Goal: Task Accomplishment & Management: Complete application form

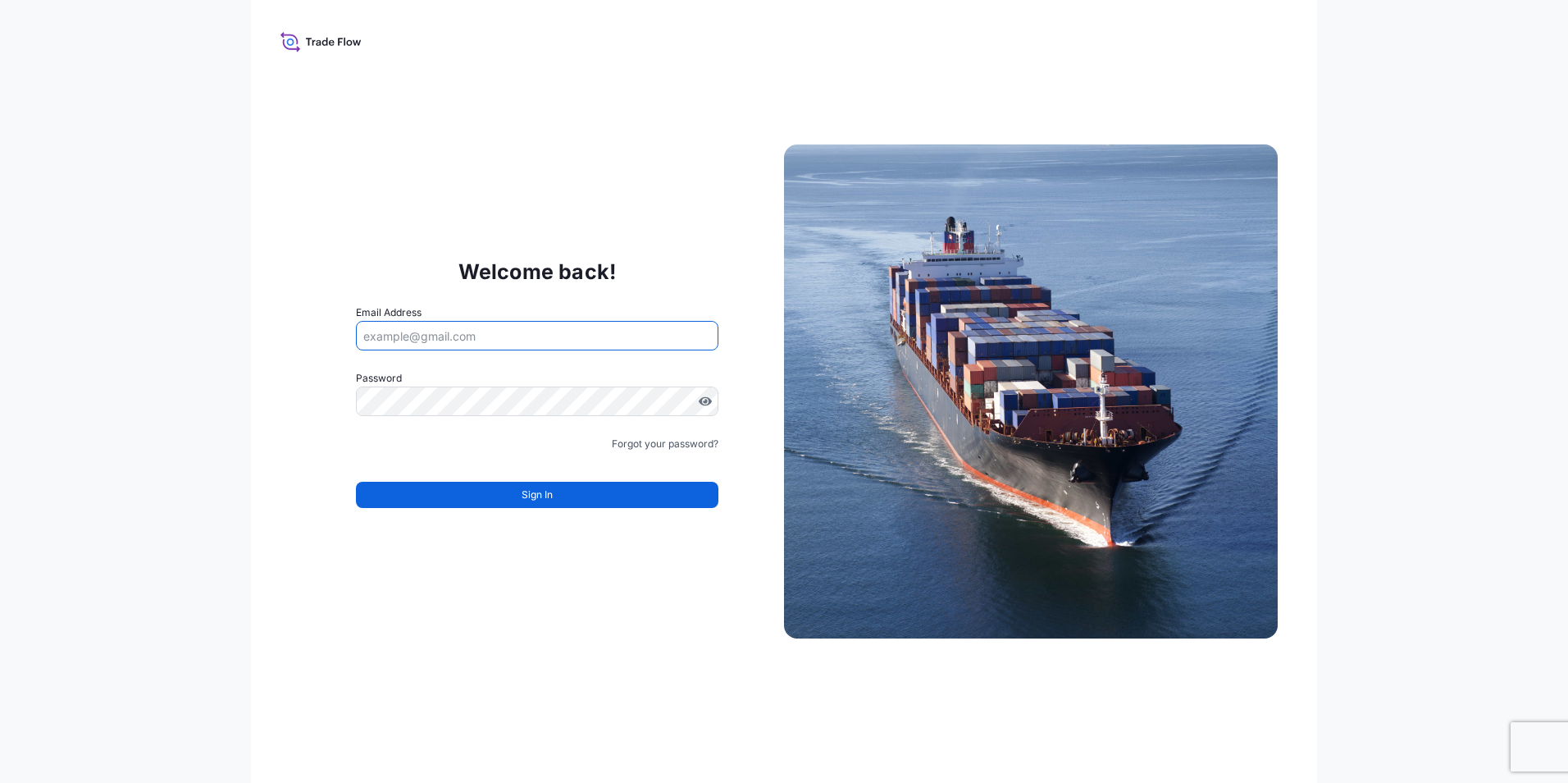
click at [471, 323] on input "Email Address" at bounding box center [538, 336] width 362 height 29
type input "[EMAIL_ADDRESS][PERSON_NAME][DOMAIN_NAME]"
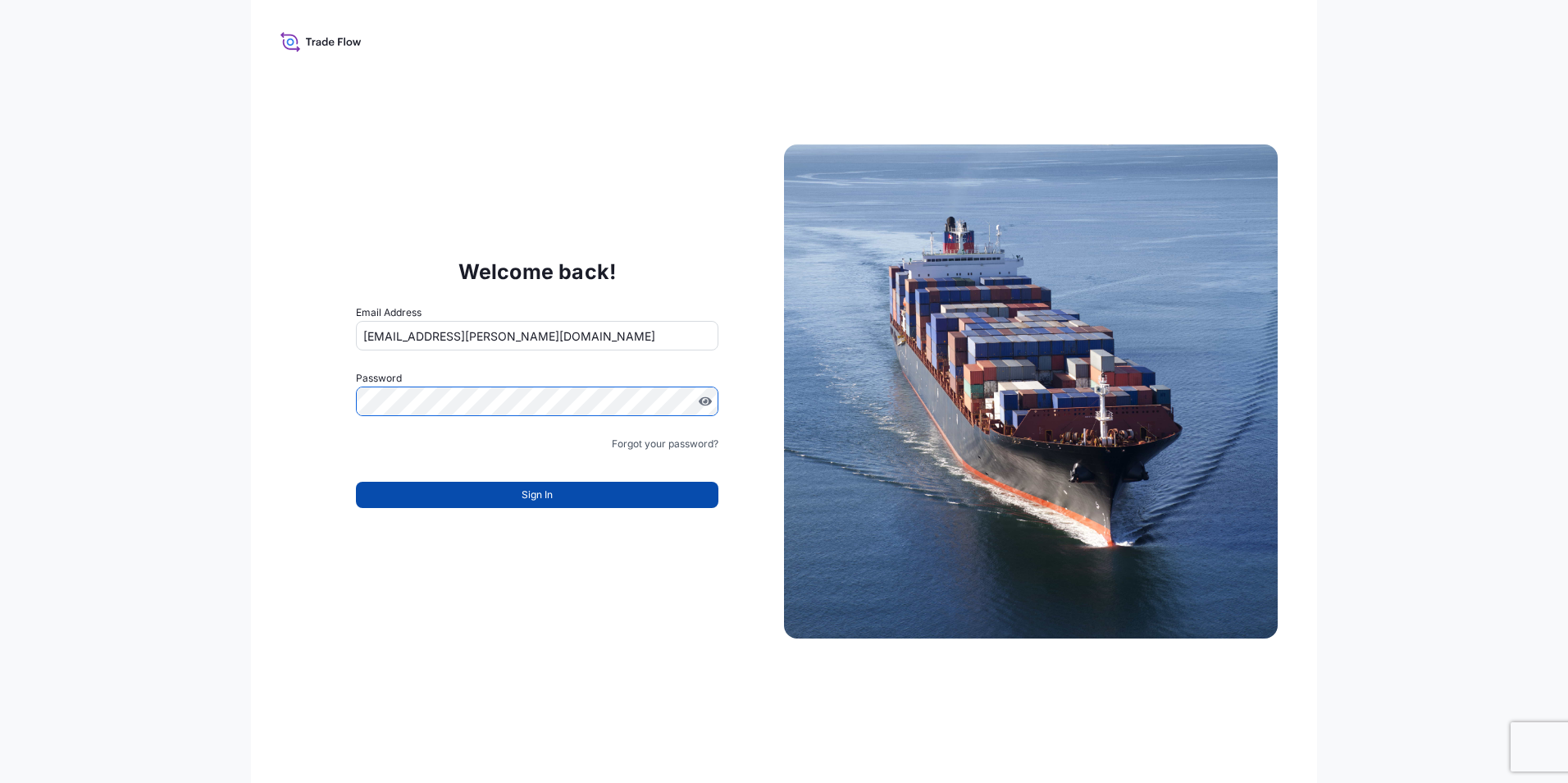
click at [494, 492] on button "Sign In" at bounding box center [538, 495] width 362 height 26
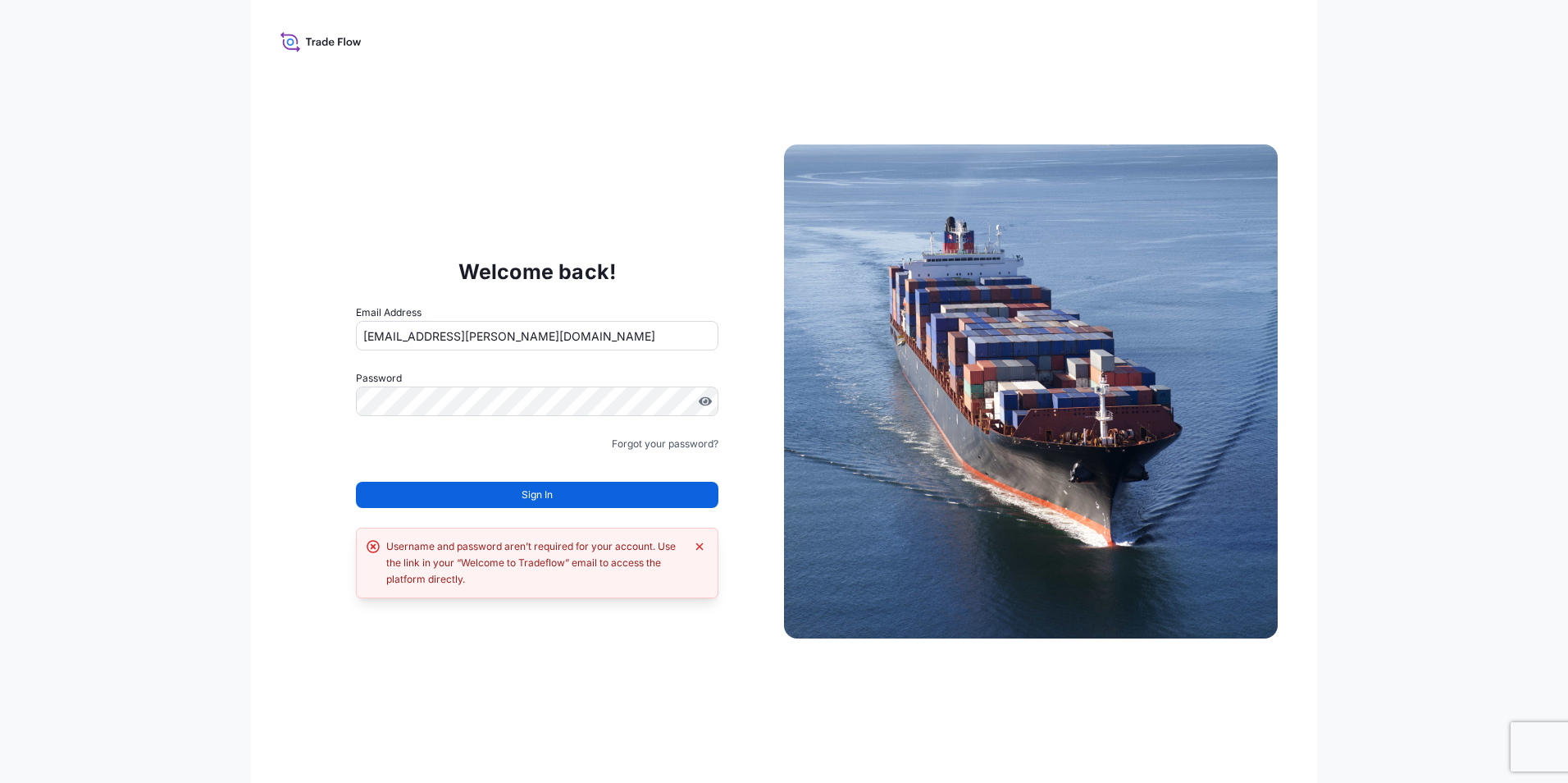
click at [371, 653] on div "Welcome back! Email Address fabiana.dibella@graftech.com Password Must include:…" at bounding box center [784, 391] width 1067 height 783
click at [334, 409] on div "Welcome back! Email Address fabiana.dibella@graftech.com Password Must include:…" at bounding box center [537, 392] width 494 height 338
drag, startPoint x: 511, startPoint y: 324, endPoint x: 537, endPoint y: 326, distance: 26.1
click at [511, 326] on input "fabiana.dibella@graftech.com" at bounding box center [538, 336] width 362 height 29
drag, startPoint x: 555, startPoint y: 335, endPoint x: 109, endPoint y: 332, distance: 446.0
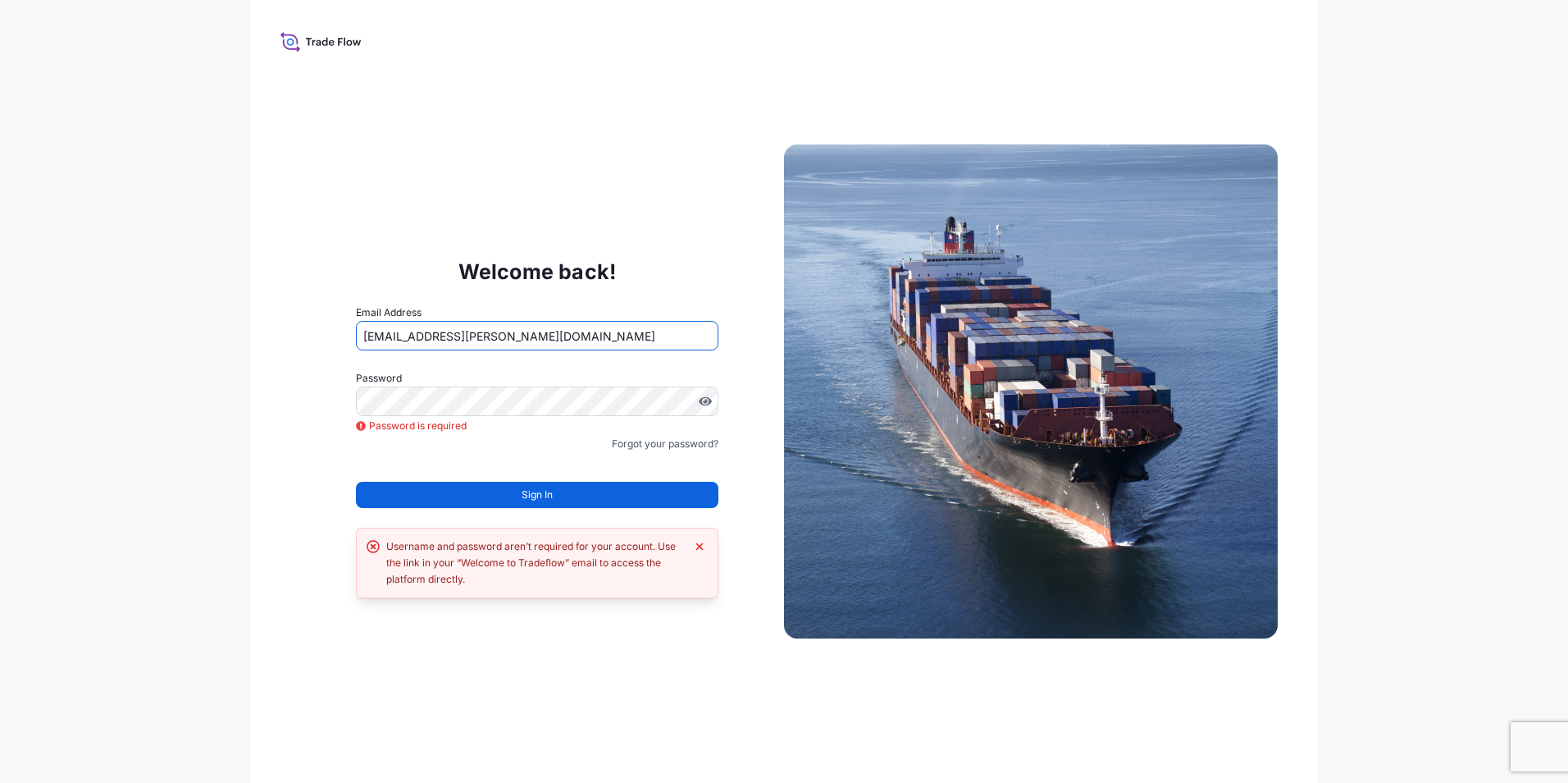
click at [109, 332] on div "Welcome back! Email Address fabiana.dibella@graftech.com Password Password is r…" at bounding box center [784, 391] width 1568 height 783
click at [288, 41] on icon at bounding box center [291, 42] width 8 height 8
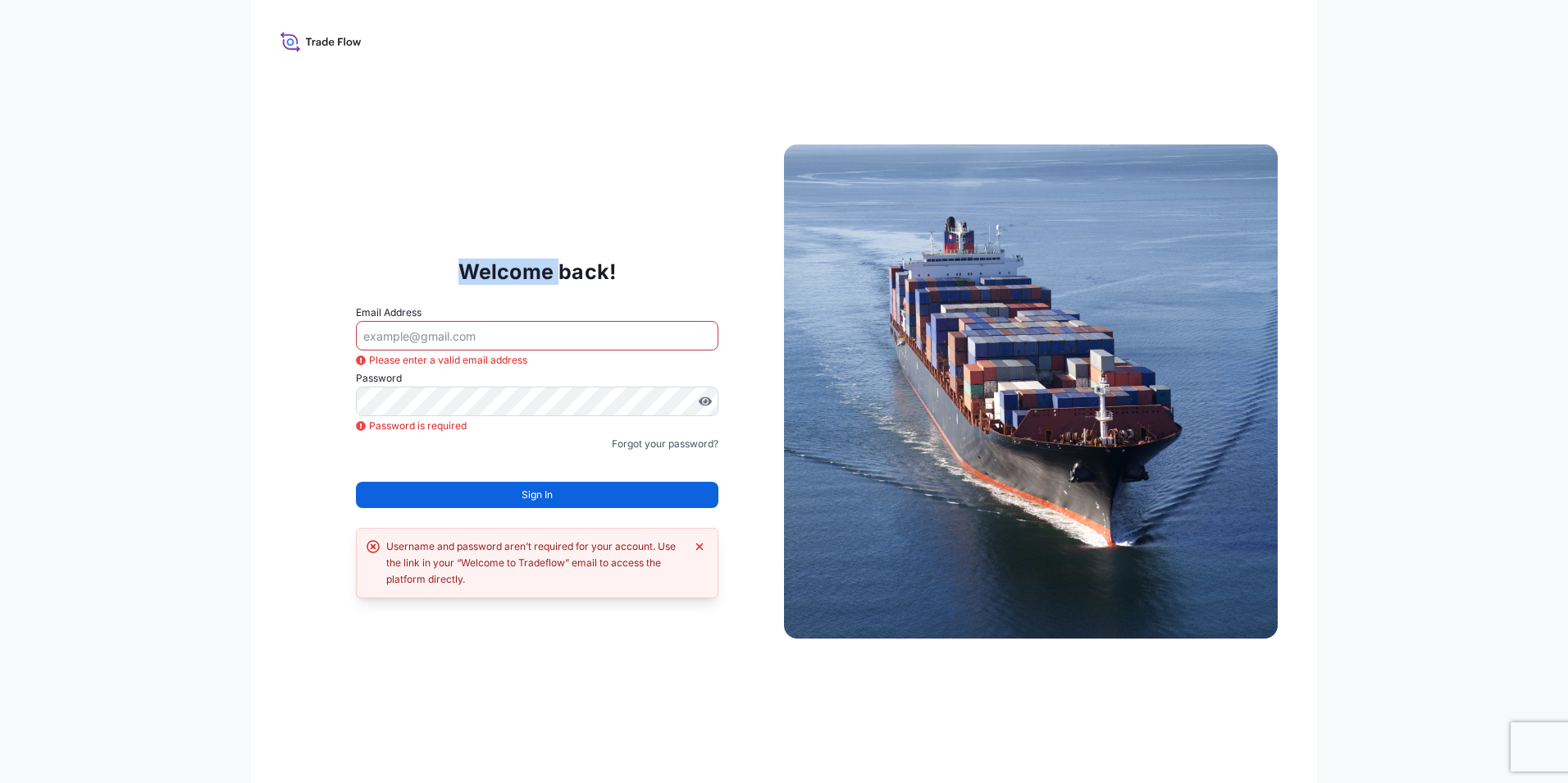
click at [288, 41] on icon at bounding box center [291, 42] width 8 height 8
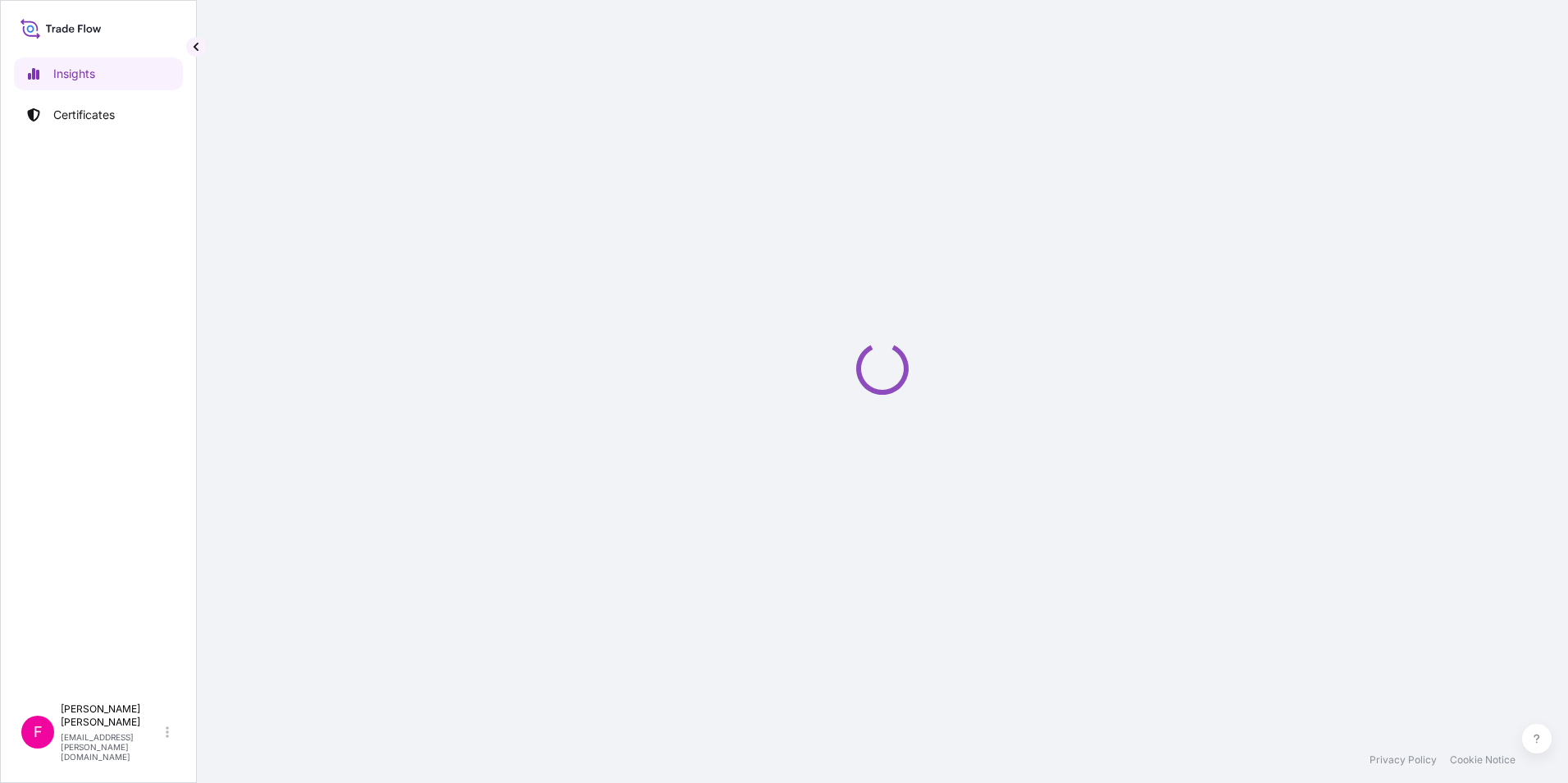
select select "2025"
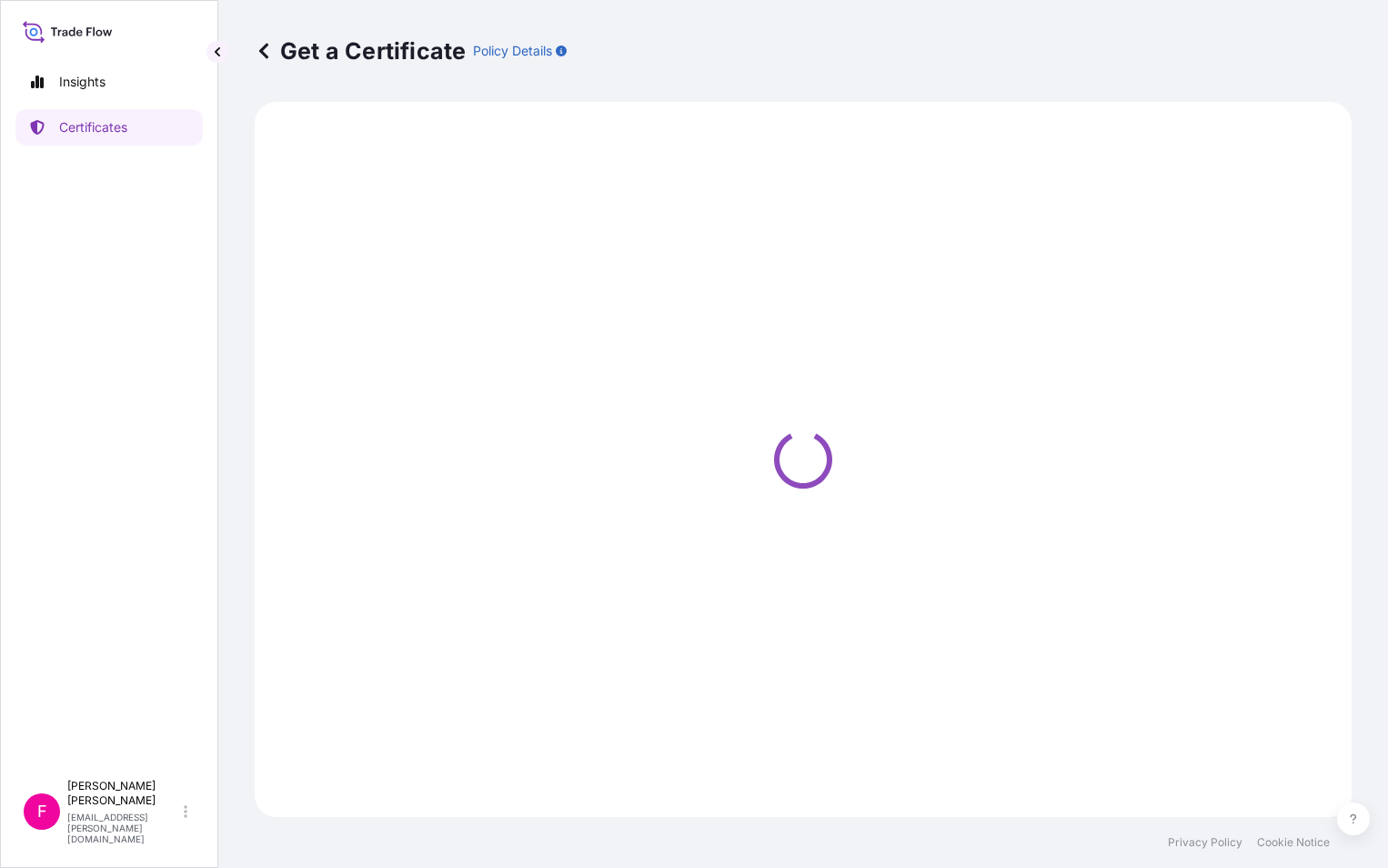
select select "Barge"
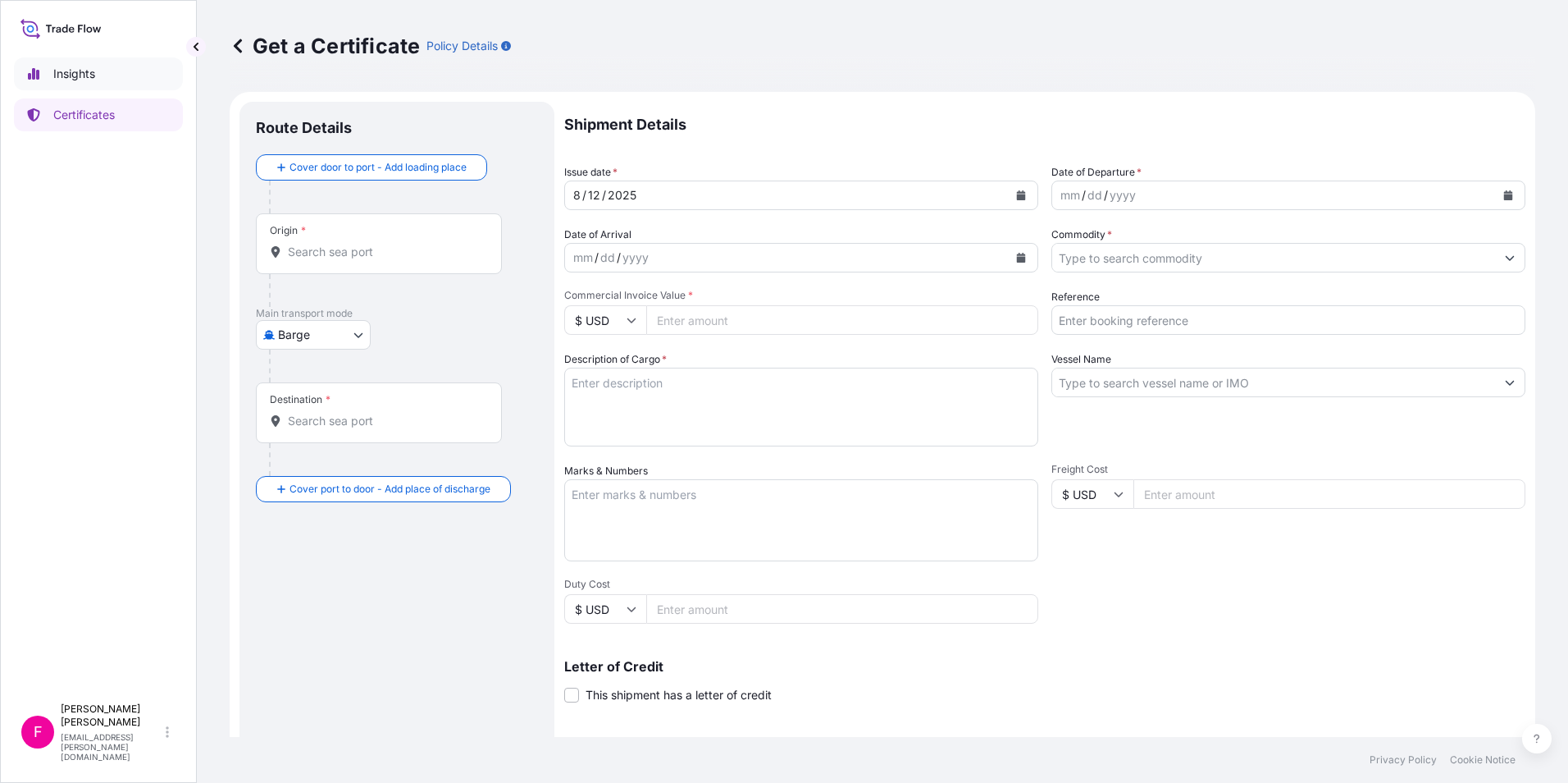
click at [77, 74] on p "Insights" at bounding box center [74, 73] width 41 height 16
select select "2025"
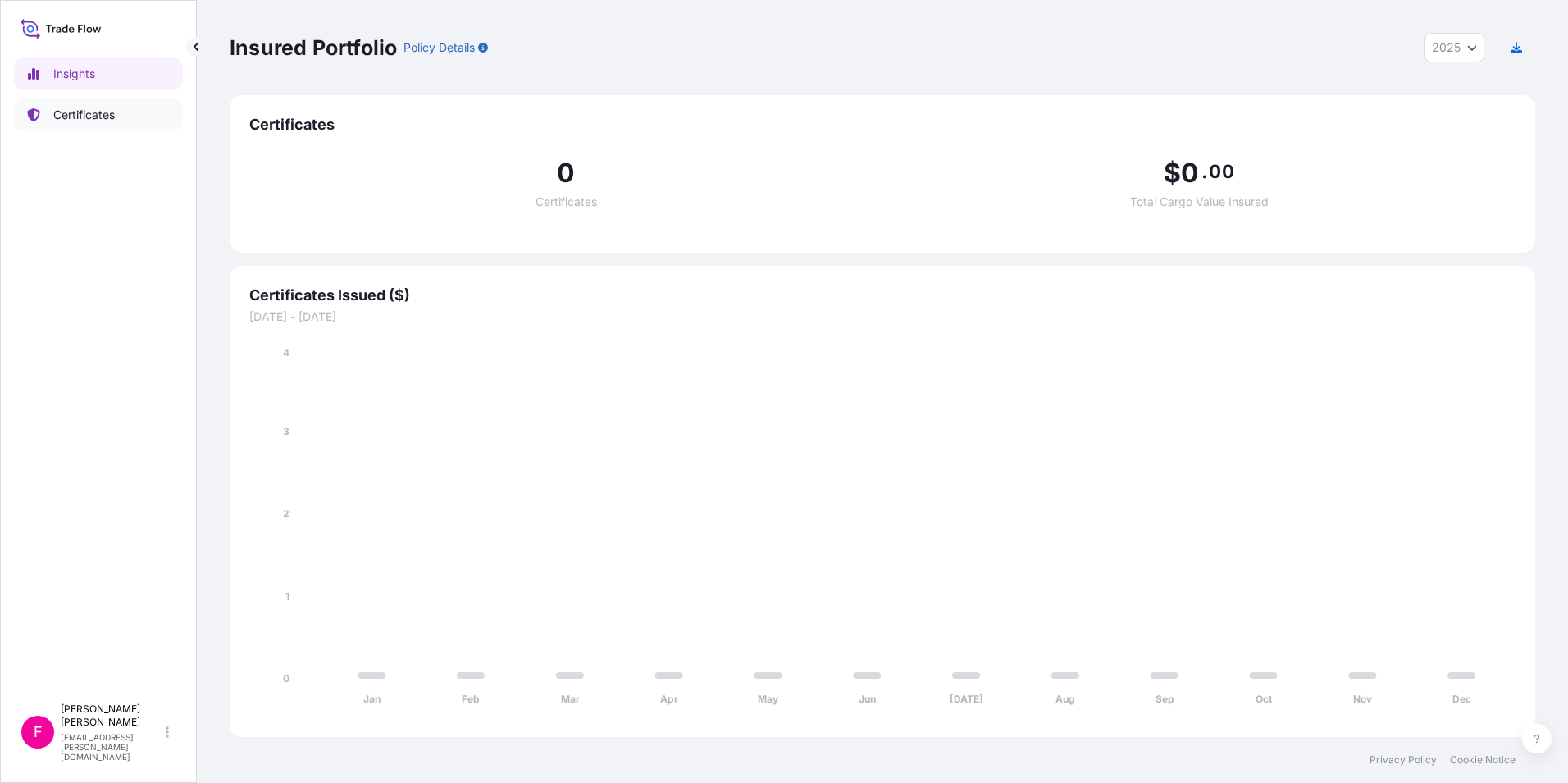
click at [89, 113] on p "Certificates" at bounding box center [84, 115] width 61 height 16
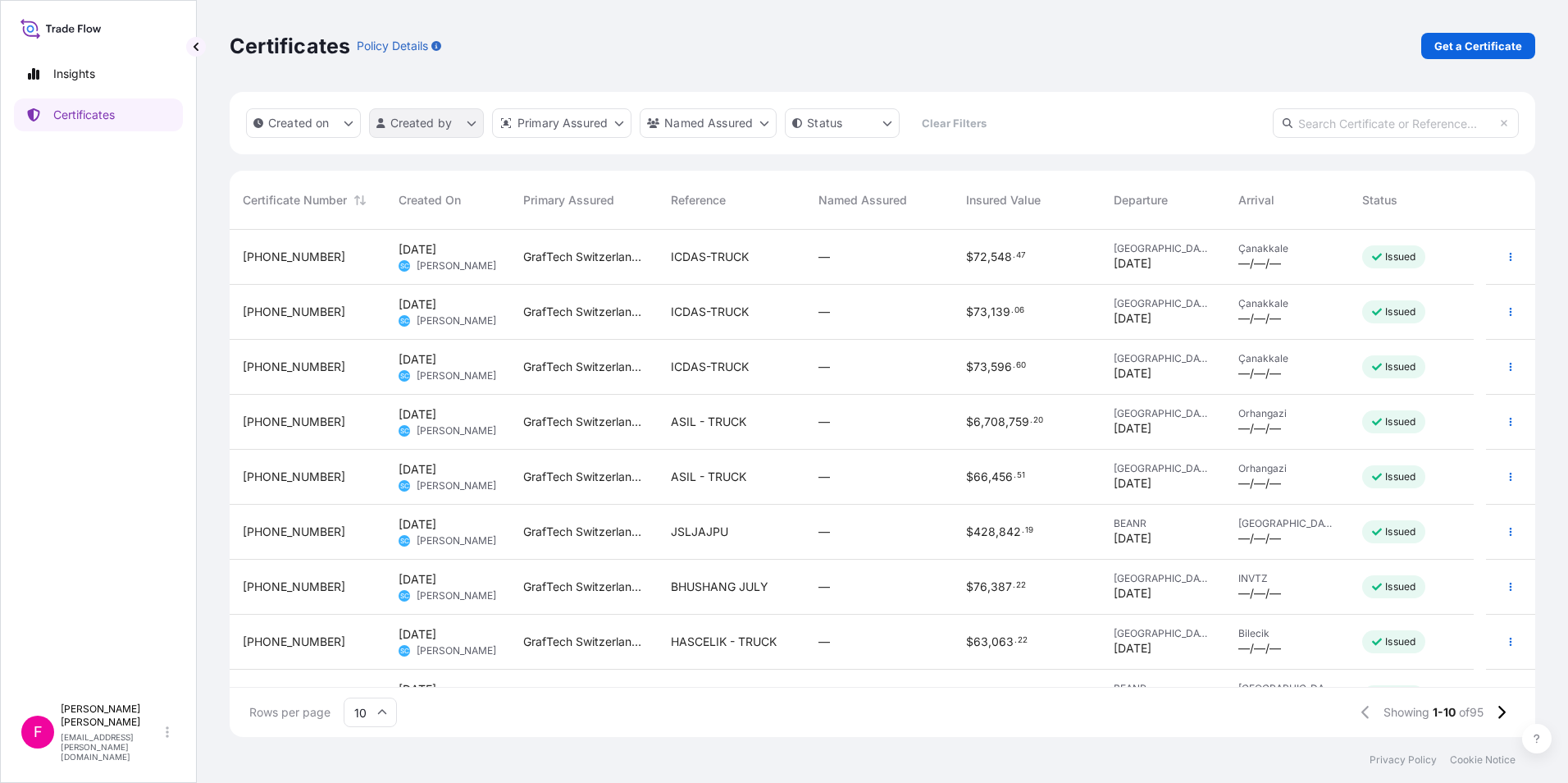
click at [472, 122] on html "Insights Certificates F Fabiana DiBella fabiana.dibella@graftech.com Certificat…" at bounding box center [784, 391] width 1568 height 783
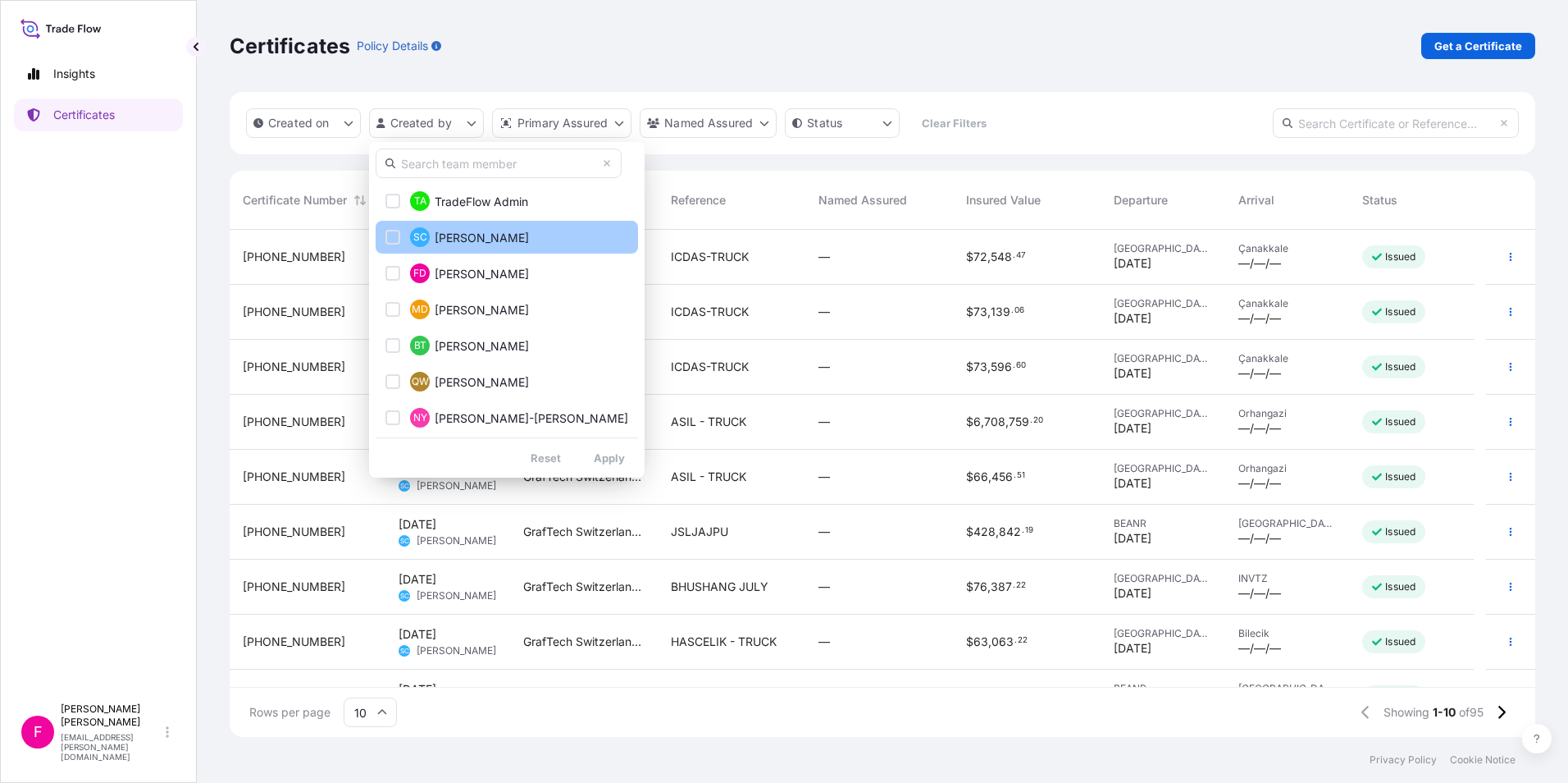
click at [466, 235] on span "Sandra Carminati" at bounding box center [482, 237] width 94 height 16
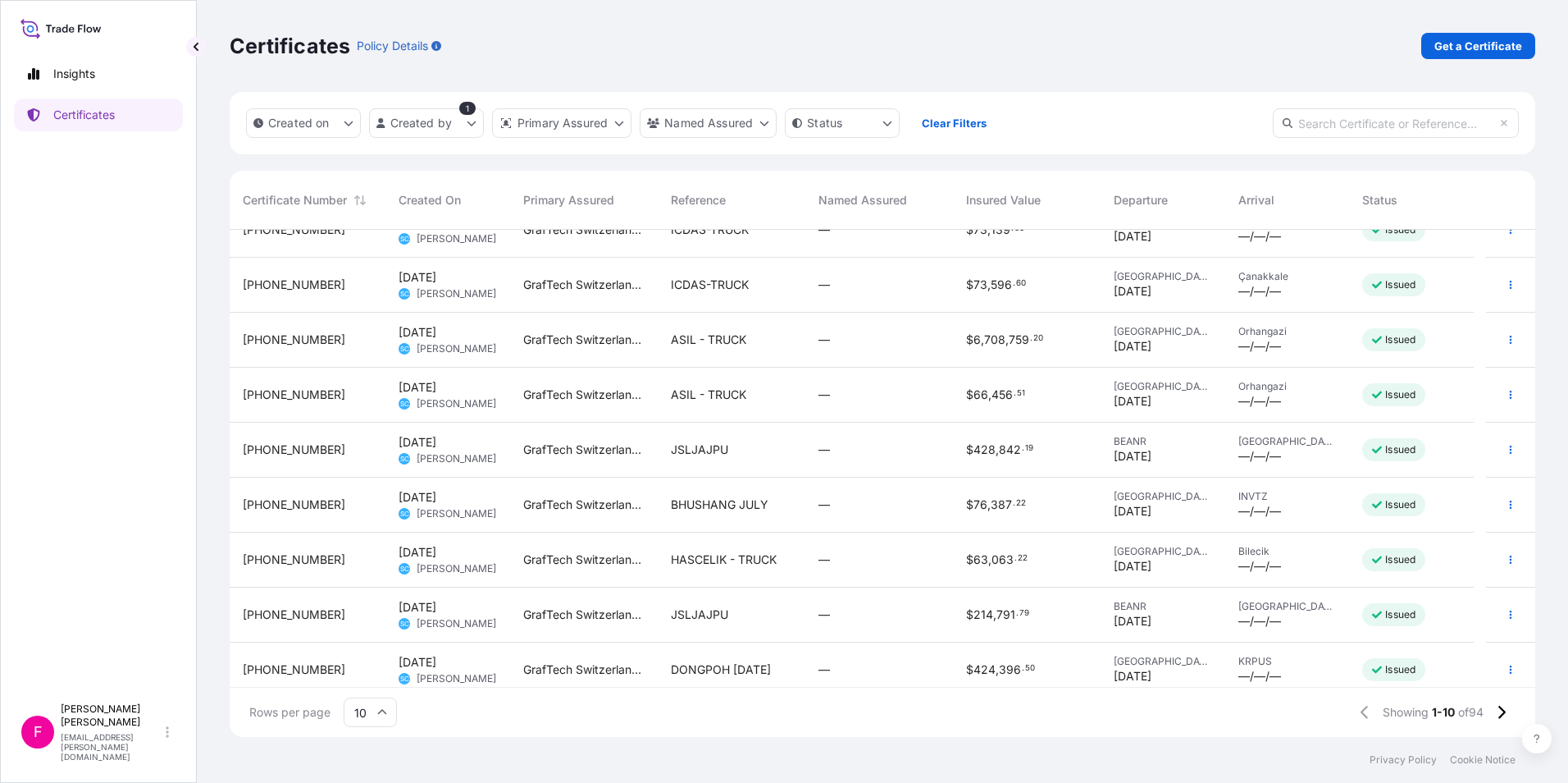
scroll to position [92, 0]
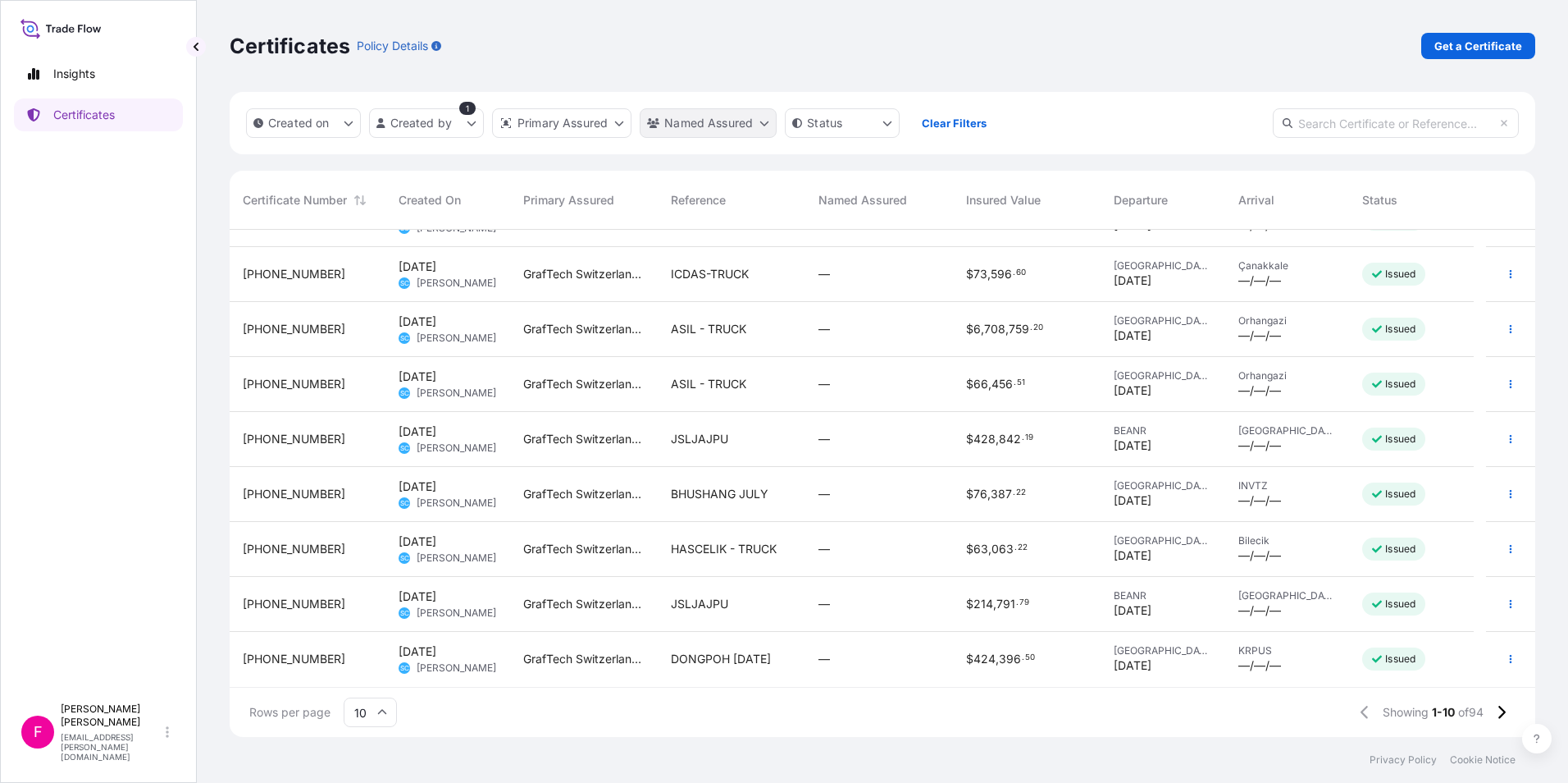
click at [771, 123] on html "Insights Certificates F Fabiana DiBella fabiana.dibella@graftech.com Certificat…" at bounding box center [784, 391] width 1568 height 783
click at [739, 167] on input "text" at bounding box center [771, 163] width 246 height 29
click at [813, 168] on input "kaptan" at bounding box center [771, 163] width 246 height 29
type input "kaptan"
click at [660, 164] on icon at bounding box center [662, 162] width 9 height 9
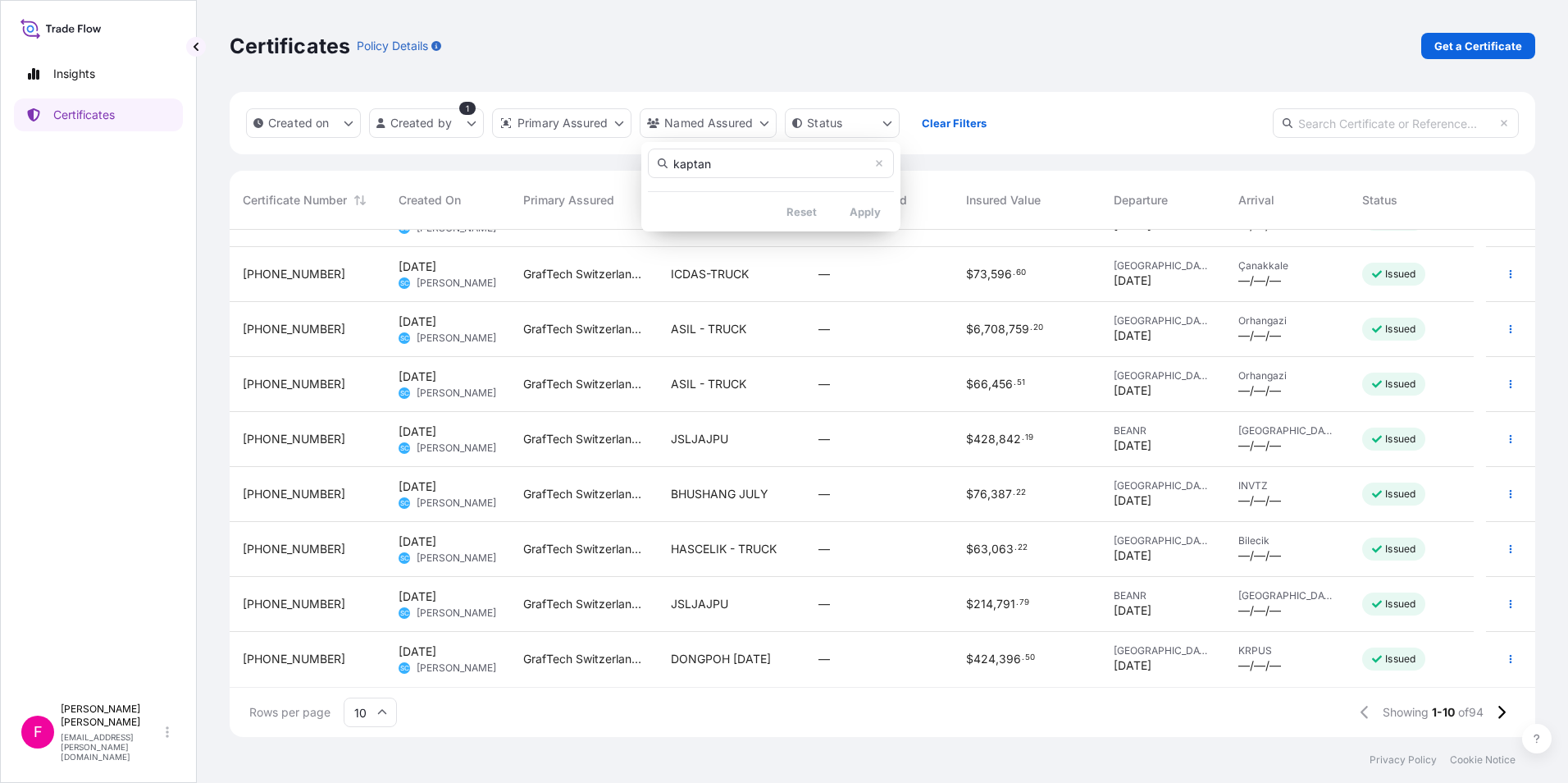
click at [662, 161] on icon at bounding box center [662, 162] width 9 height 9
click at [878, 159] on icon at bounding box center [878, 162] width 9 height 9
click at [771, 162] on input "text" at bounding box center [771, 163] width 246 height 29
type input "k"
type input "KAPTAN"
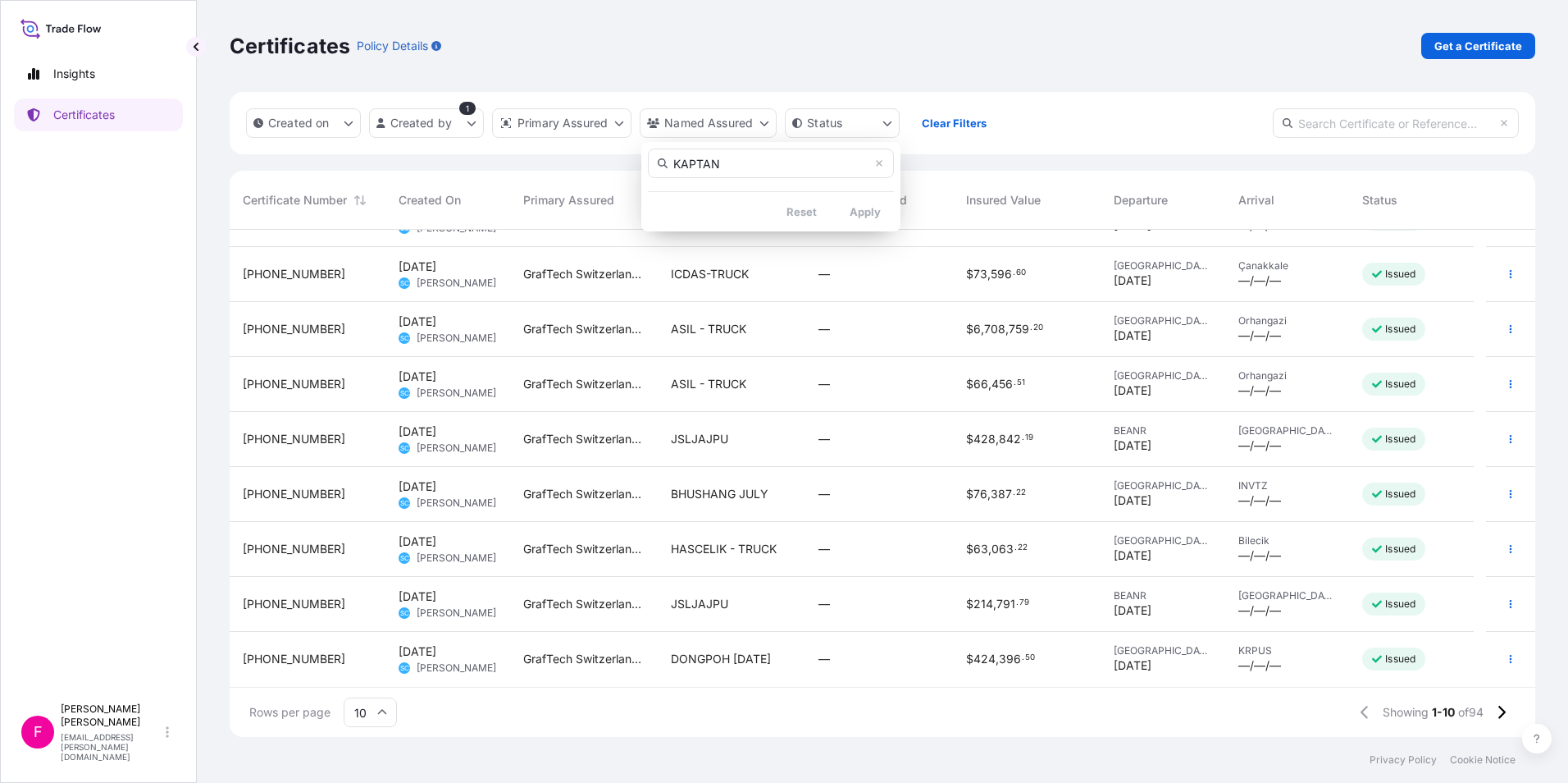
click at [771, 162] on input "KAPTAN" at bounding box center [771, 163] width 246 height 29
click at [885, 164] on input "KAPTAN" at bounding box center [771, 163] width 246 height 29
click at [878, 160] on icon at bounding box center [878, 162] width 9 height 9
click at [877, 167] on icon at bounding box center [878, 162] width 9 height 9
click at [1251, 710] on html "Insights Certificates F Fabiana DiBella fabiana.dibella@graftech.com Certificat…" at bounding box center [784, 391] width 1568 height 783
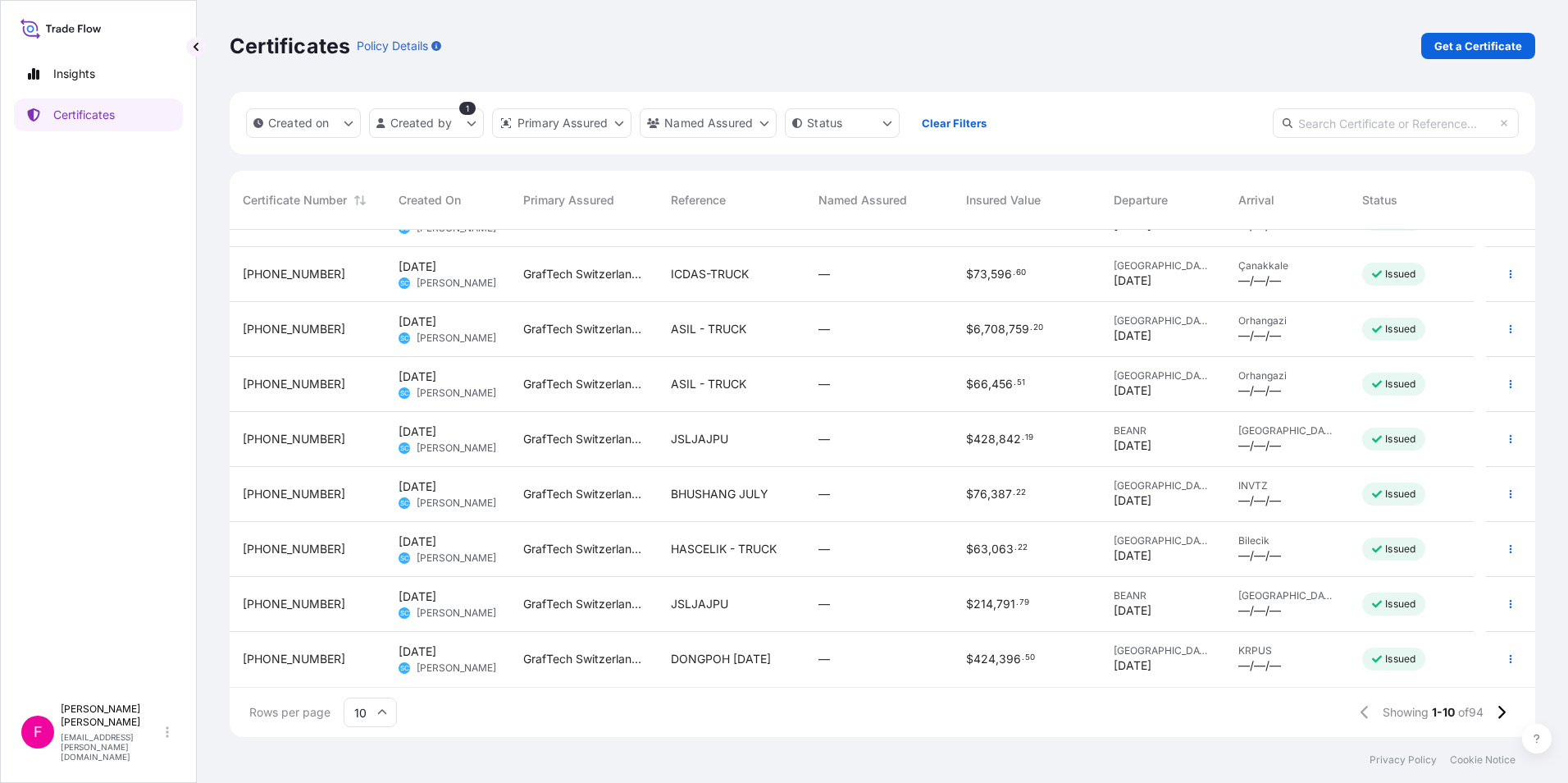
click at [1251, 710] on icon at bounding box center [1502, 711] width 8 height 13
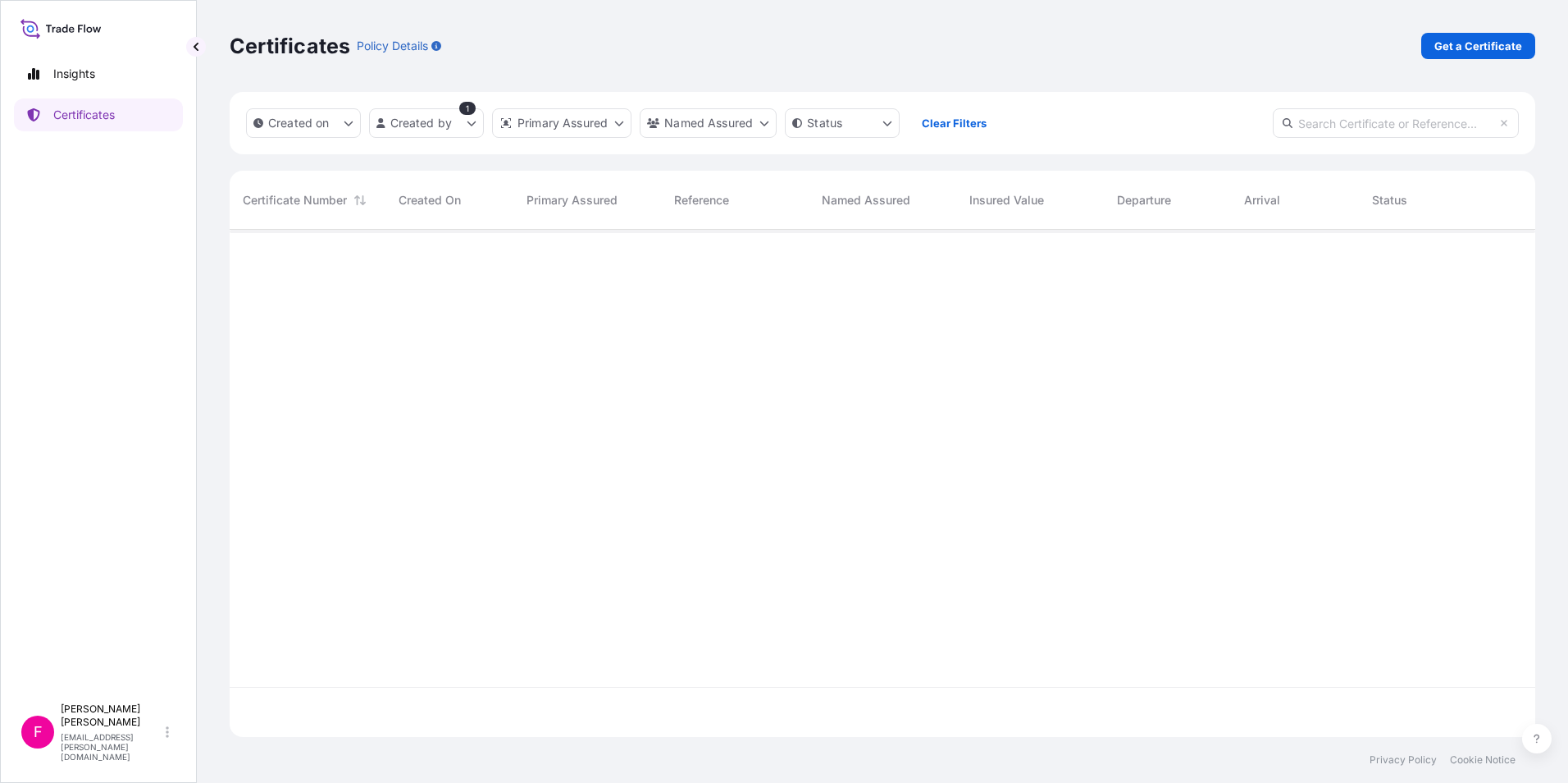
scroll to position [0, 0]
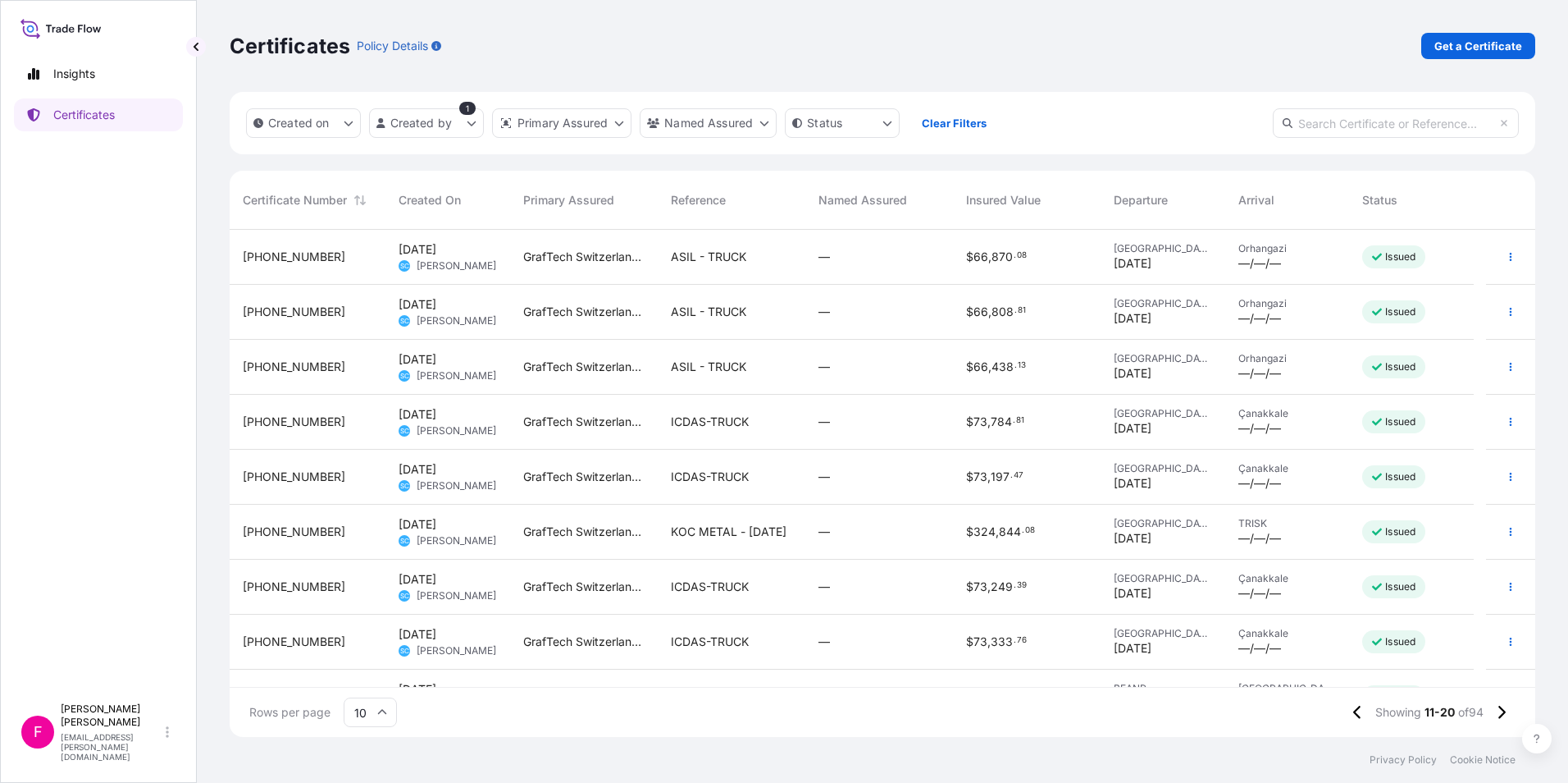
click at [738, 533] on span "KOC METAL - JULY 2025" at bounding box center [729, 531] width 116 height 16
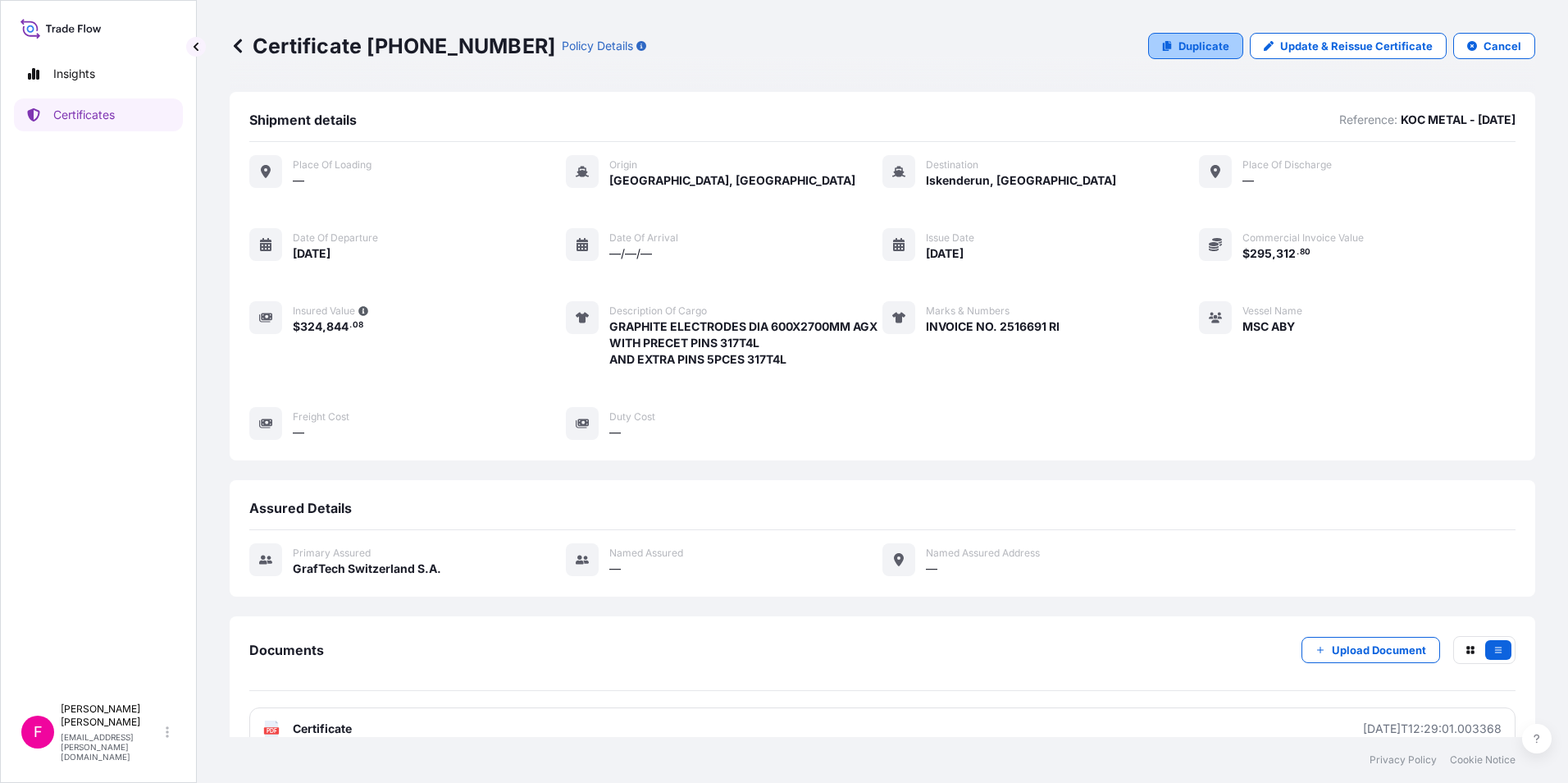
click at [1183, 48] on p "Duplicate" at bounding box center [1204, 46] width 51 height 16
select select "Ocean Vessel"
select select "31801"
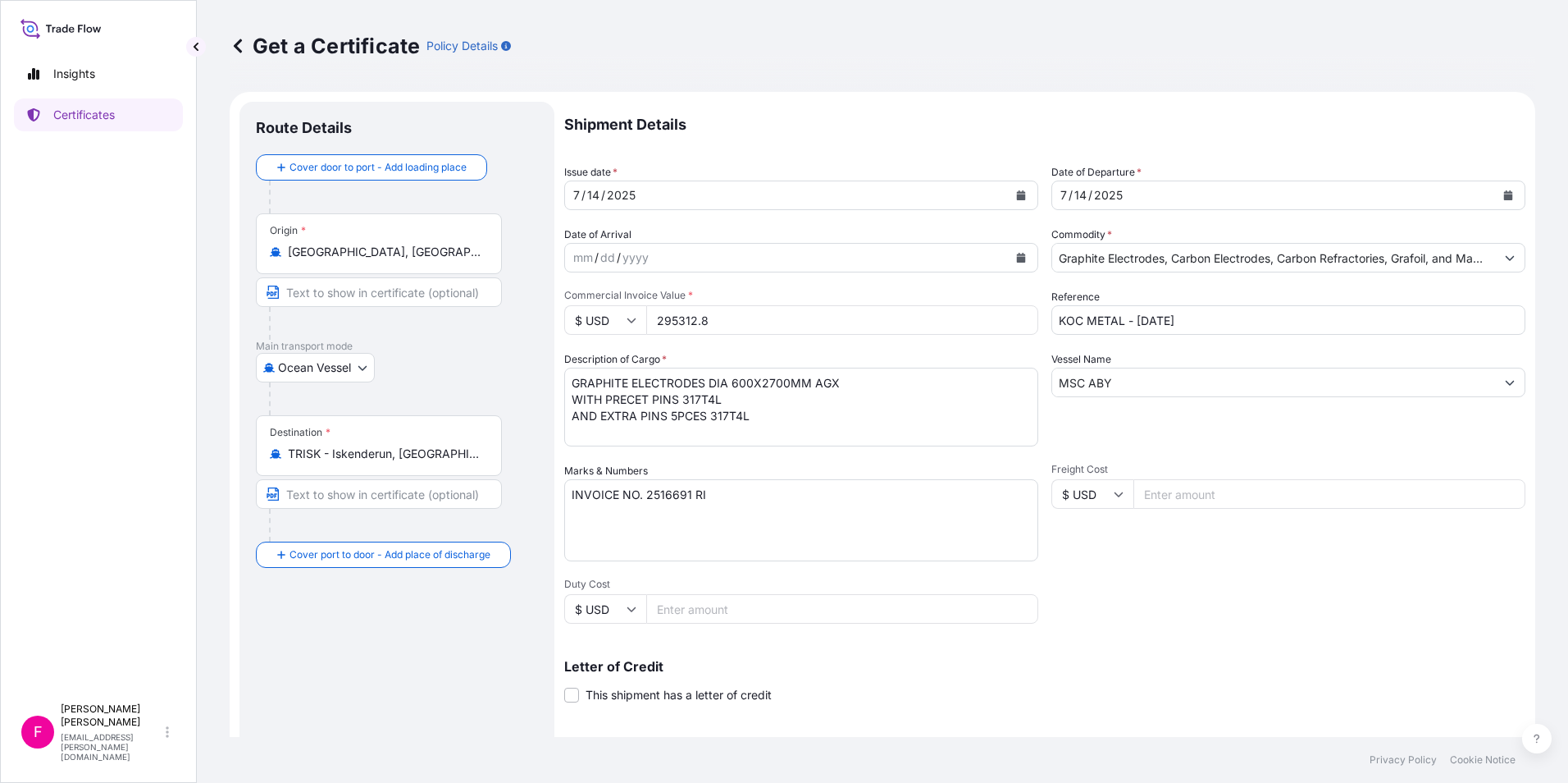
click at [1020, 193] on button "Calendar" at bounding box center [1021, 195] width 26 height 26
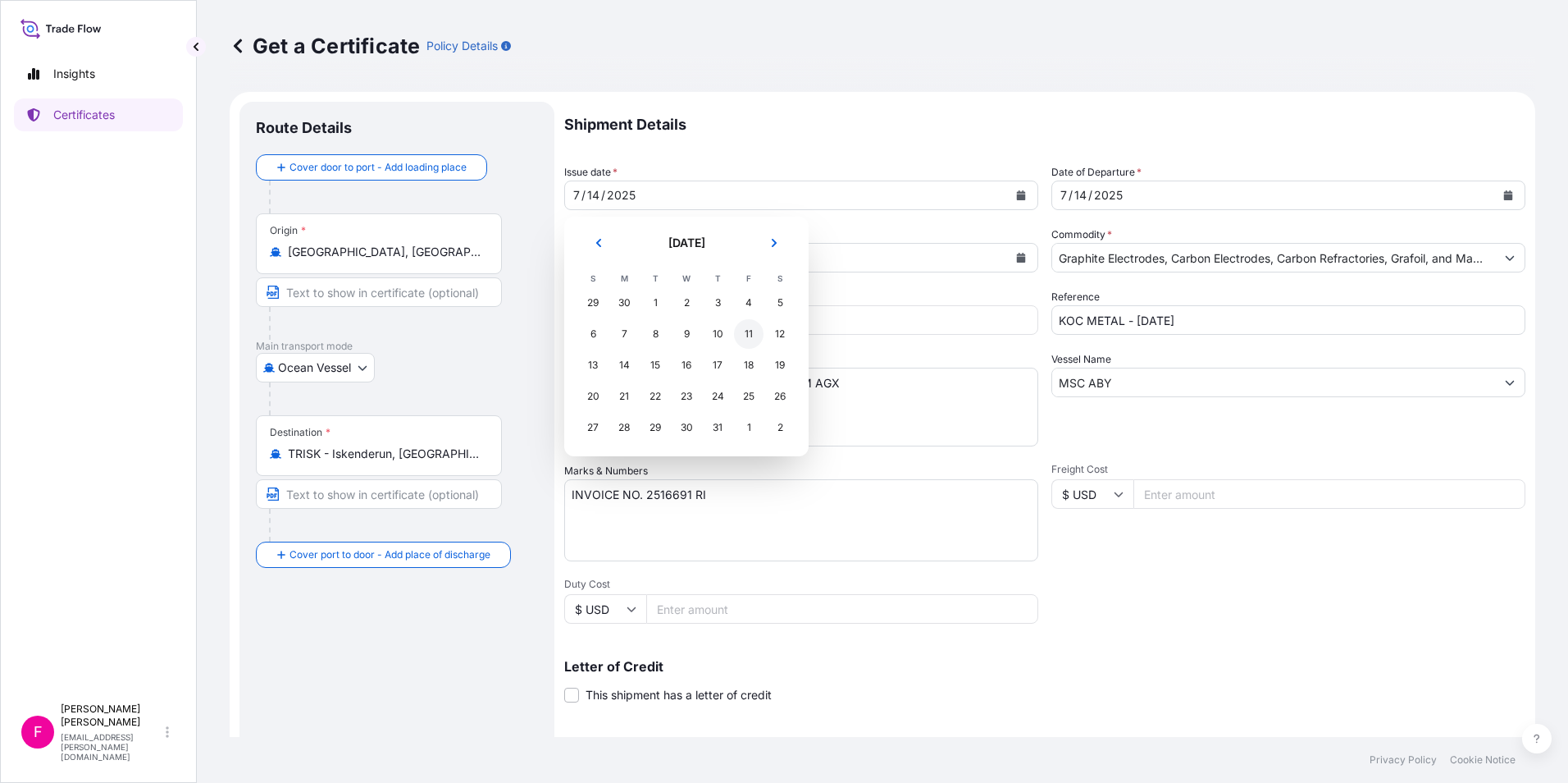
click at [743, 327] on div "11" at bounding box center [749, 334] width 29 height 29
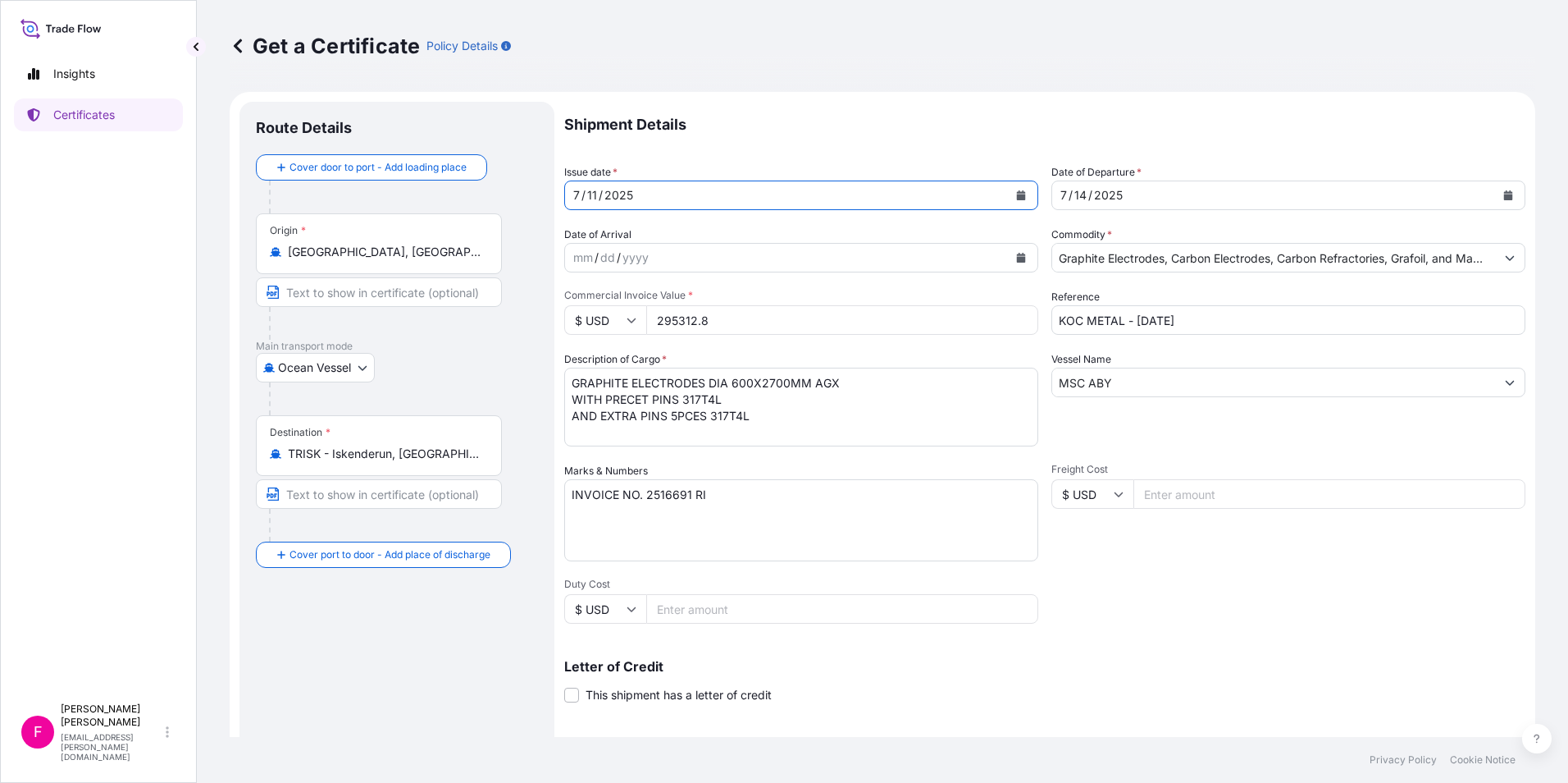
click at [1017, 191] on icon "Calendar" at bounding box center [1021, 195] width 9 height 9
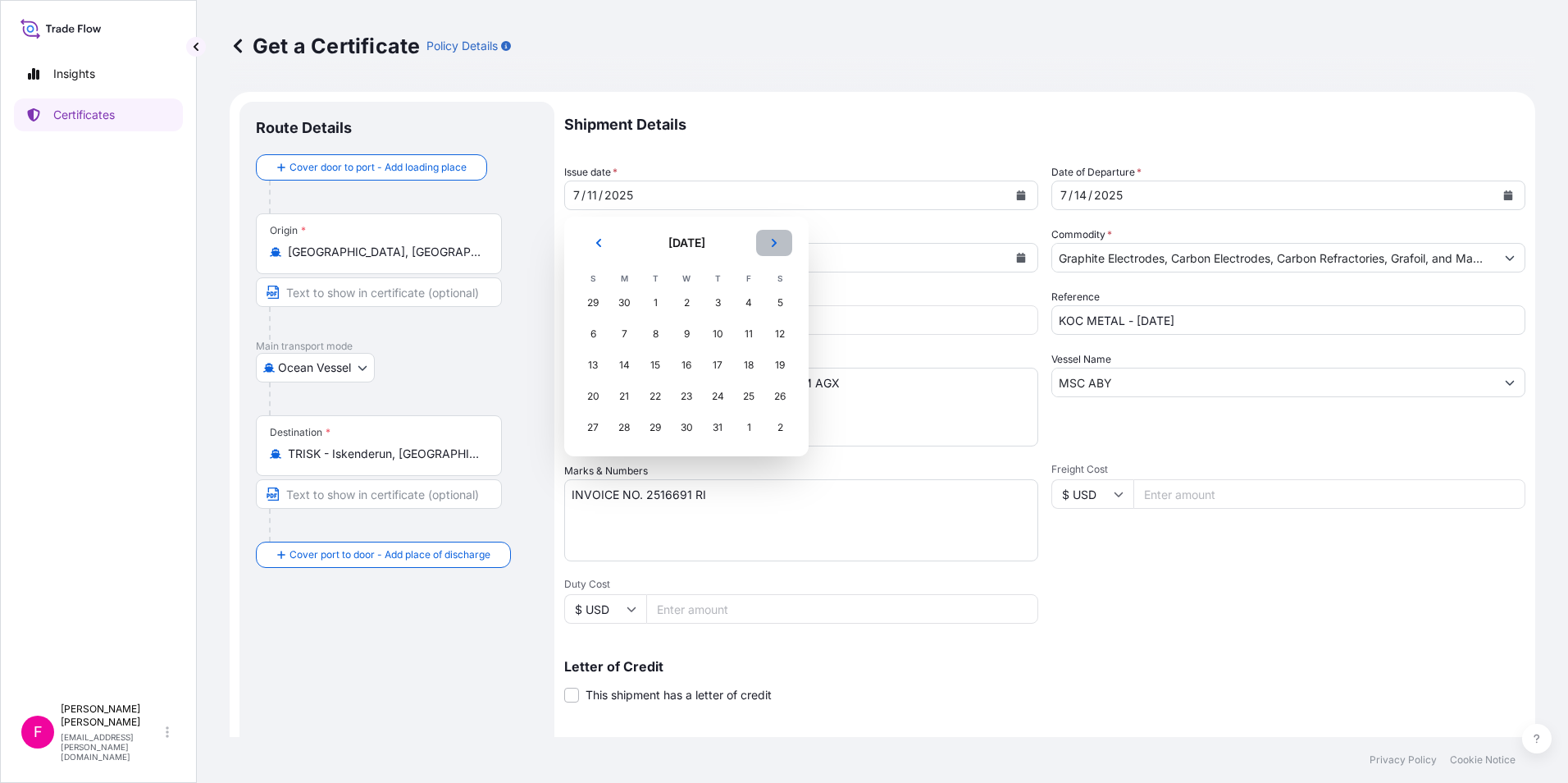
click at [770, 243] on icon "Next" at bounding box center [774, 243] width 9 height 9
click at [625, 361] on div "11" at bounding box center [624, 365] width 29 height 29
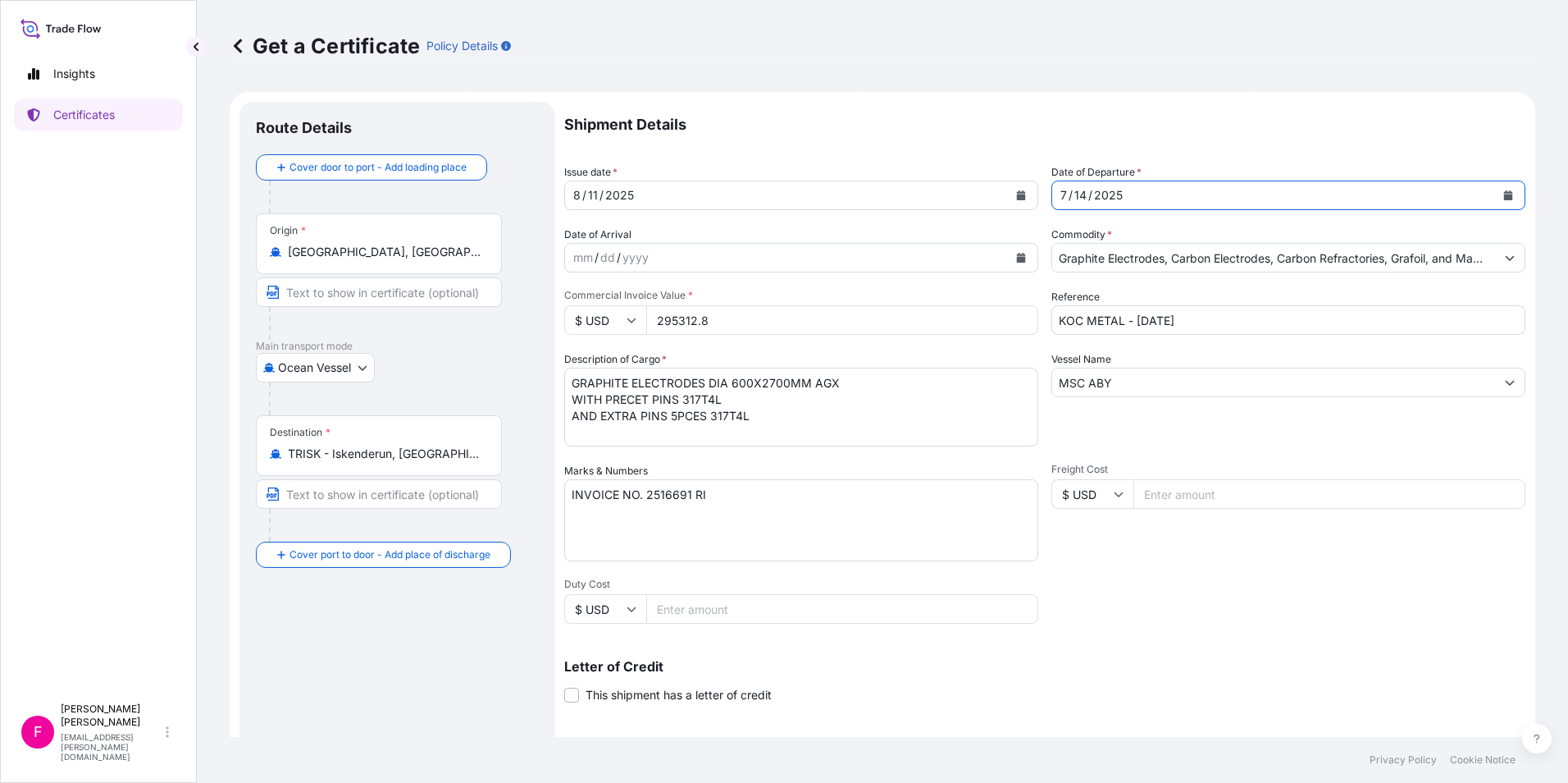
click at [1251, 193] on icon "Calendar" at bounding box center [1508, 195] width 9 height 9
click at [1017, 191] on icon "Calendar" at bounding box center [1021, 195] width 9 height 9
click at [1251, 195] on icon "Calendar" at bounding box center [1508, 195] width 9 height 9
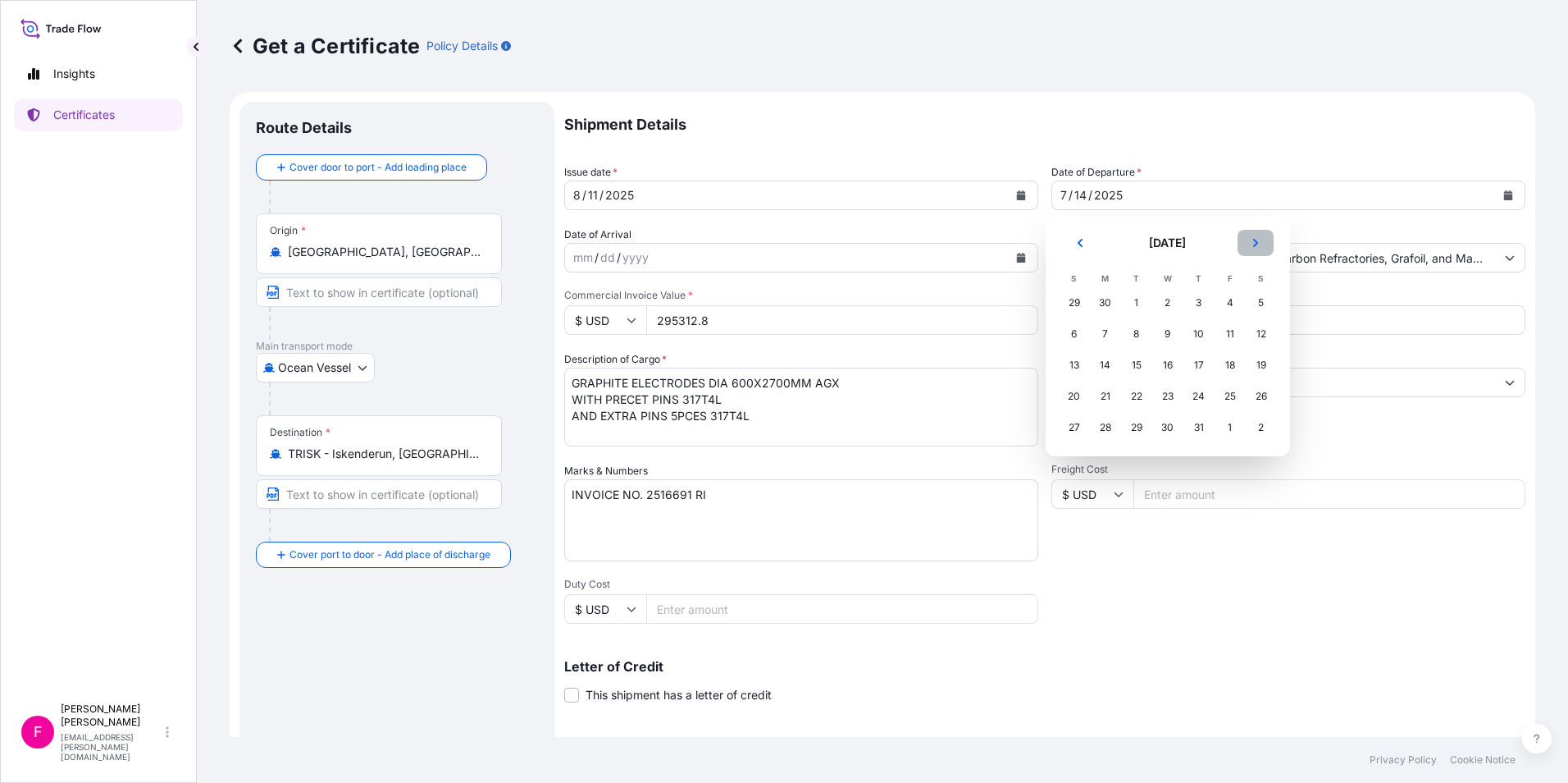
click at [1251, 243] on icon "Next" at bounding box center [1255, 243] width 5 height 9
click at [1100, 366] on div "11" at bounding box center [1105, 365] width 29 height 29
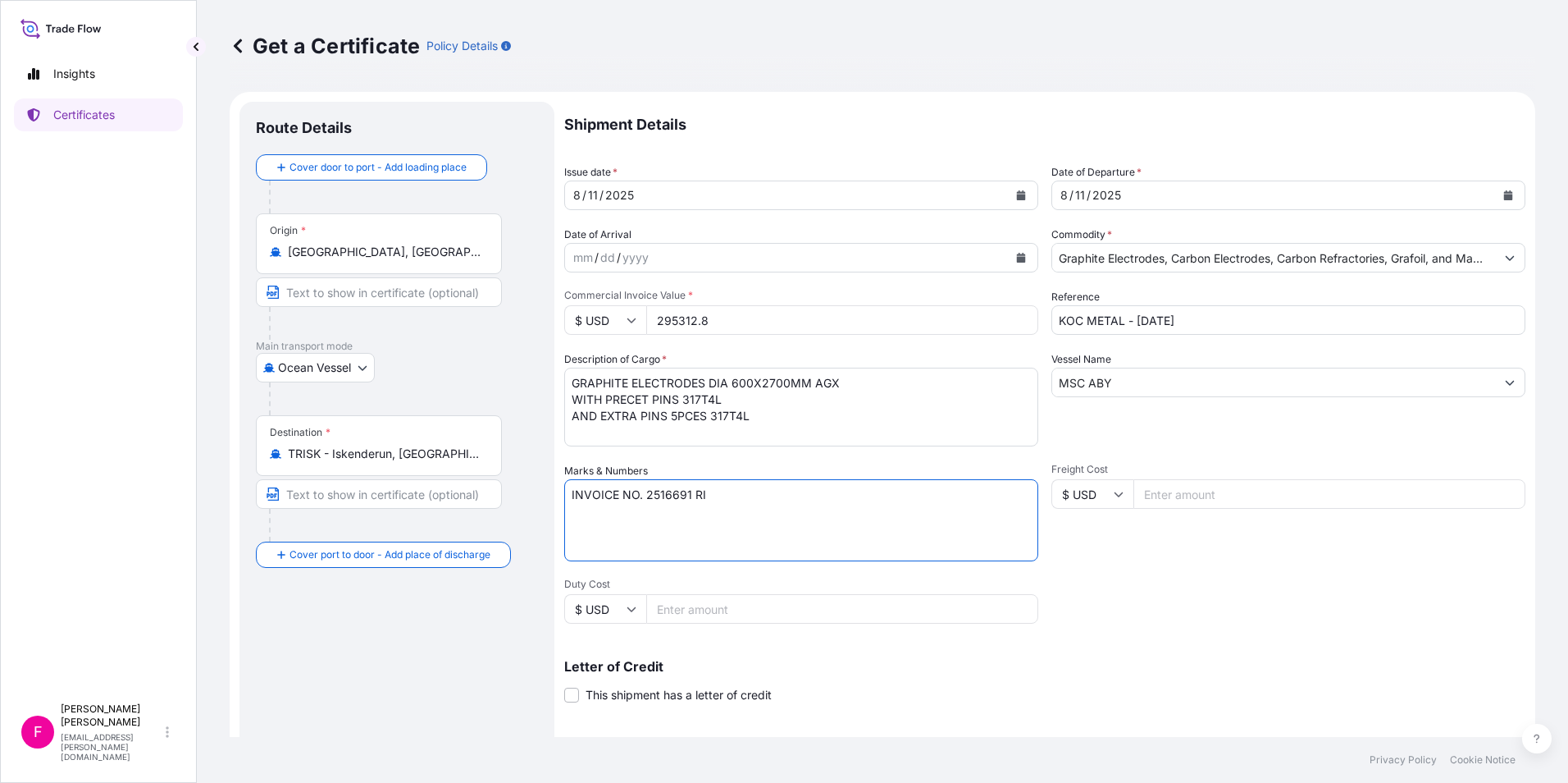
click at [708, 496] on textarea "INVOICE NO. 2516691 RI" at bounding box center [801, 520] width 474 height 82
type textarea "INVOICE NO. 2516691 RI GOODS INSURED SINCE "ON BOARD" DATE"
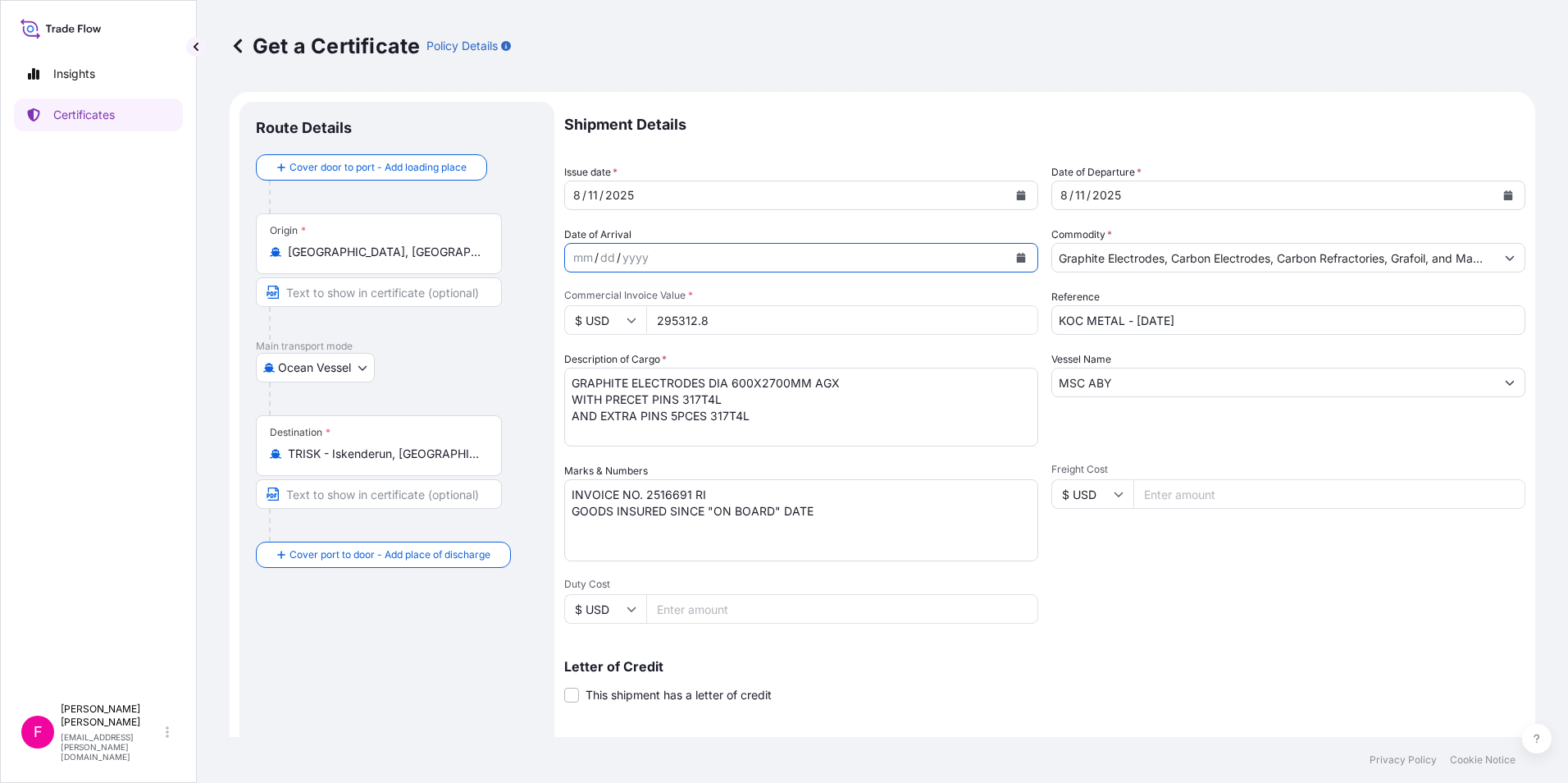
click at [1017, 257] on icon "Calendar" at bounding box center [1021, 257] width 9 height 9
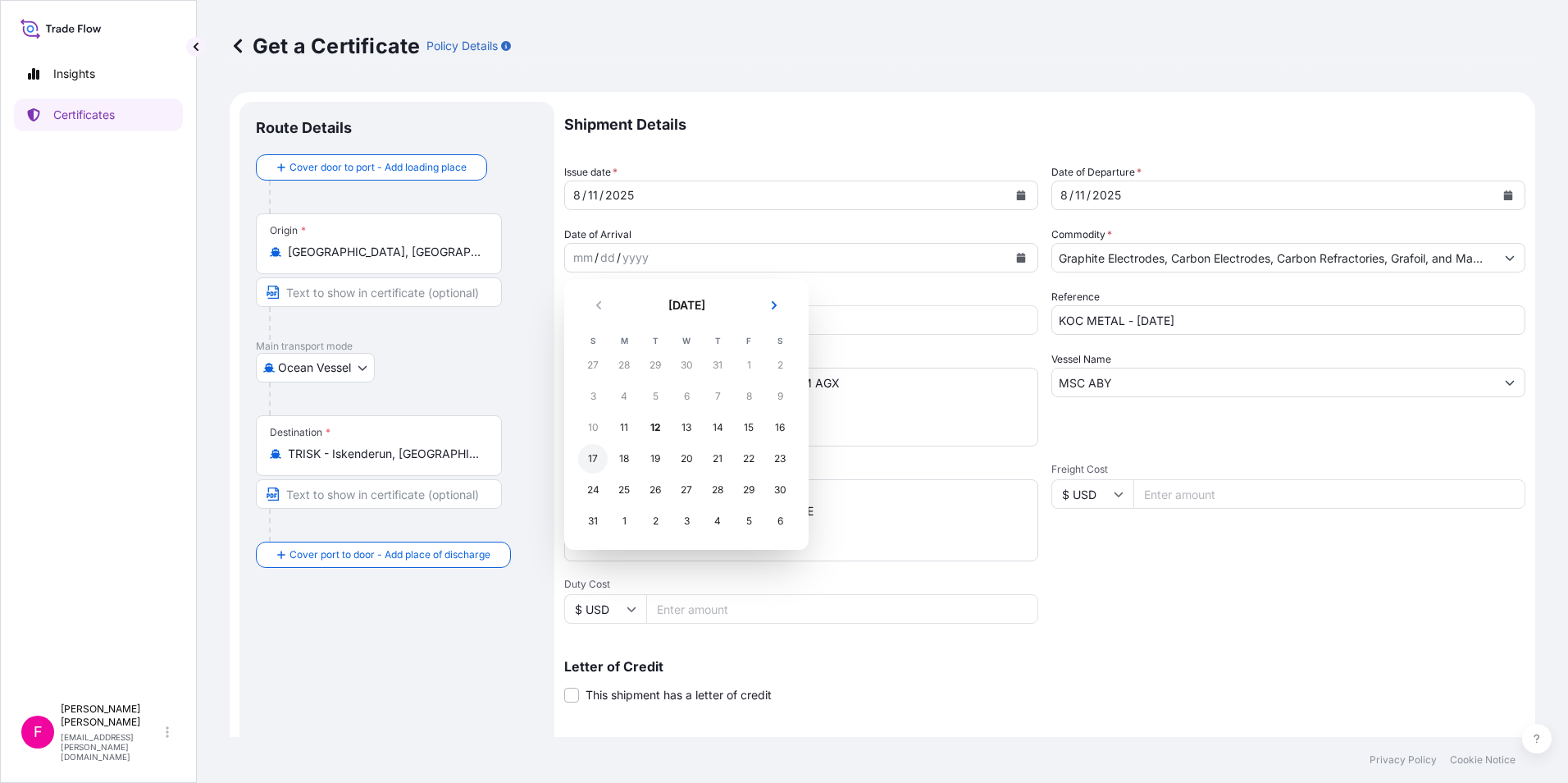
click at [597, 459] on div "17" at bounding box center [593, 458] width 29 height 29
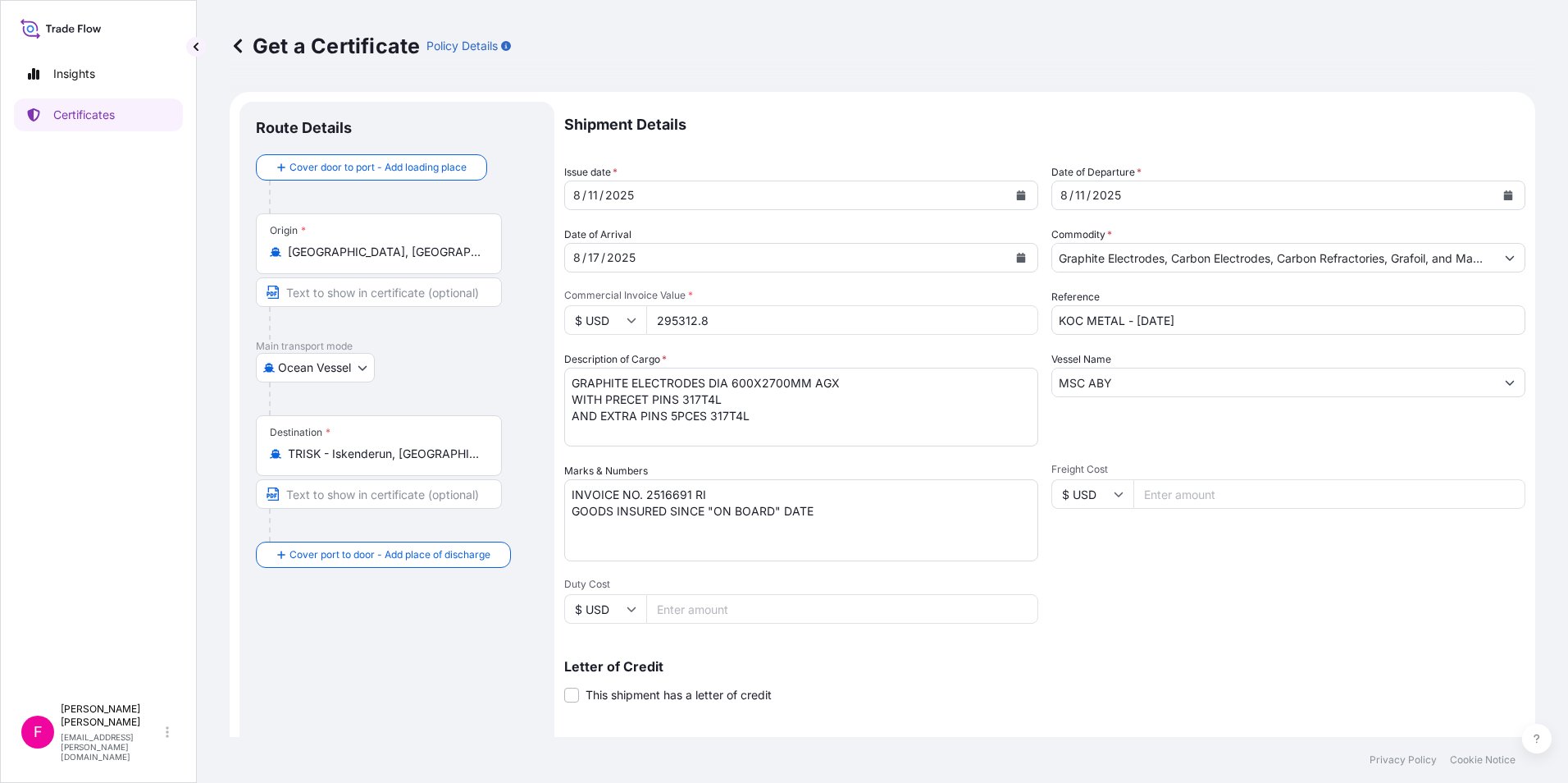
drag, startPoint x: 770, startPoint y: 325, endPoint x: 602, endPoint y: 325, distance: 168.0
click at [602, 325] on div "$ USD 295312.8" at bounding box center [801, 320] width 474 height 29
type input "295312.85"
drag, startPoint x: 1233, startPoint y: 321, endPoint x: 1049, endPoint y: 325, distance: 184.0
click at [1052, 325] on input "KOC METAL - JULY 2025" at bounding box center [1288, 320] width 474 height 29
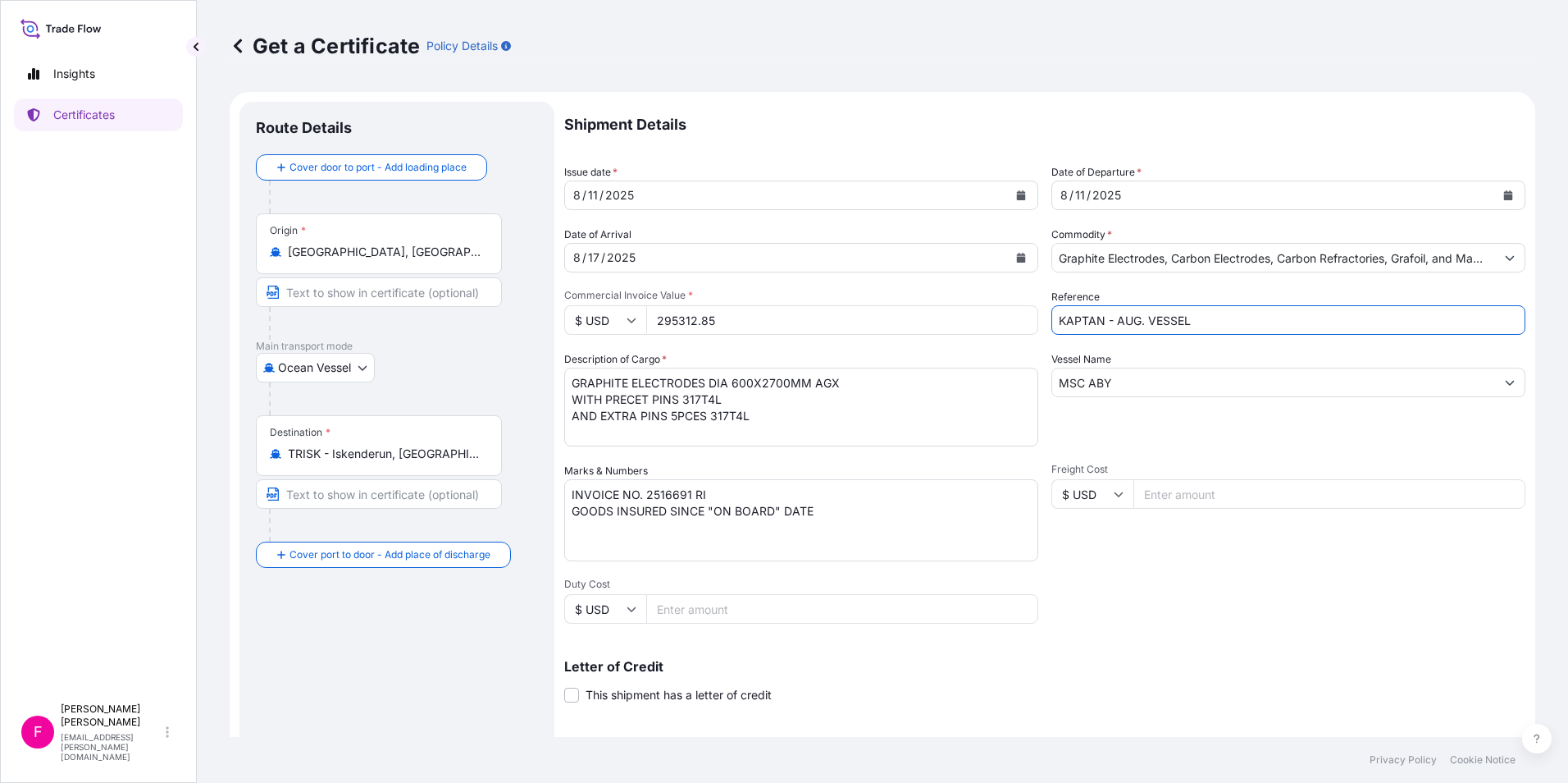
type input "KAPTAN - AUG. VESSEL"
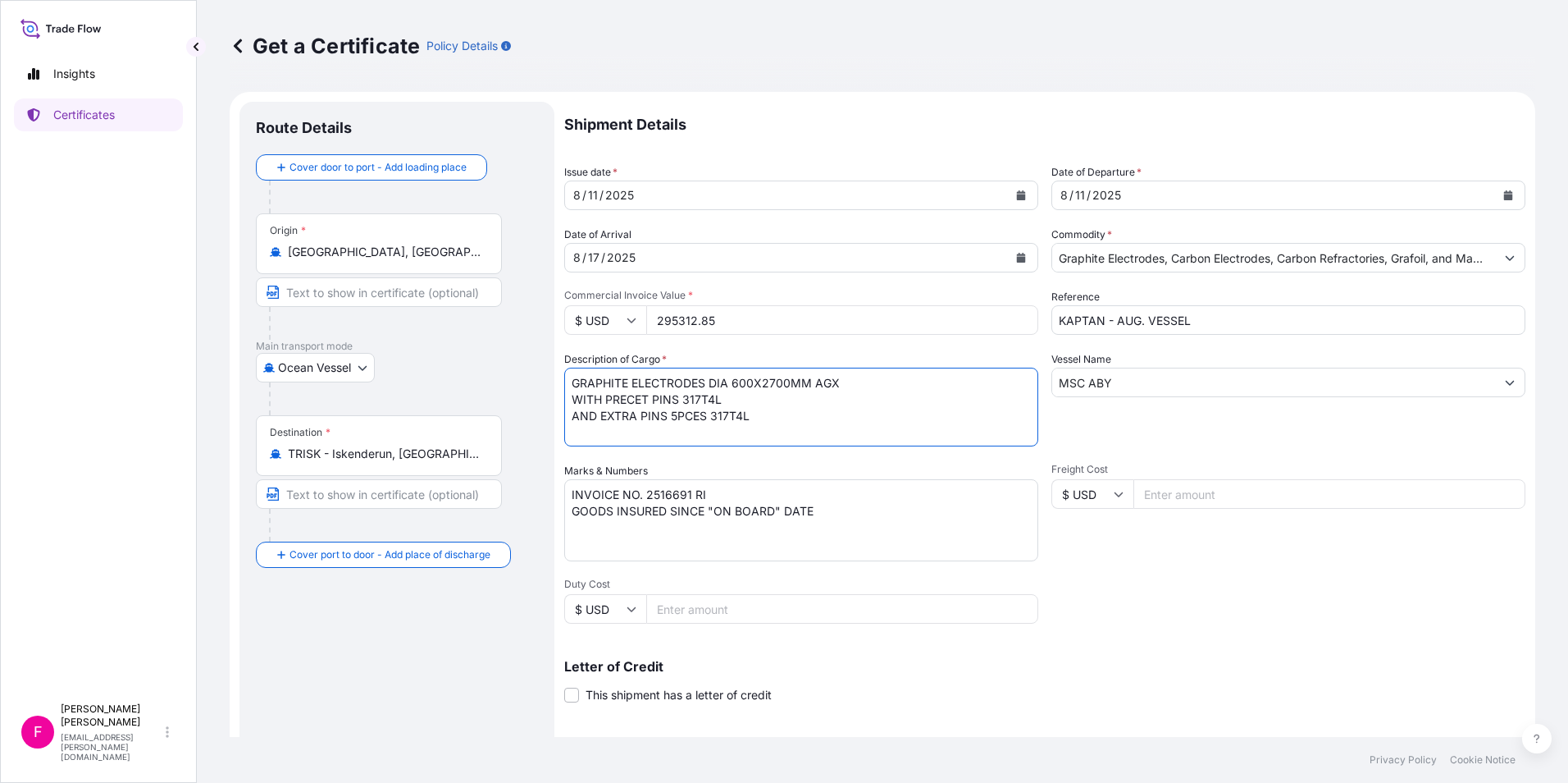
drag, startPoint x: 758, startPoint y: 420, endPoint x: 572, endPoint y: 430, distance: 186.3
click at [572, 430] on textarea "GRAPHITE ELECTRODES DIA 600X2700MM AGX WITH PRECET PINS 317T4L AND EXTRA PINS 5…" at bounding box center [801, 407] width 474 height 79
type textarea "GRAPHITE ELECTRODES DIA 600X2700MM AGX WITH PRECET PINS 317T4L"
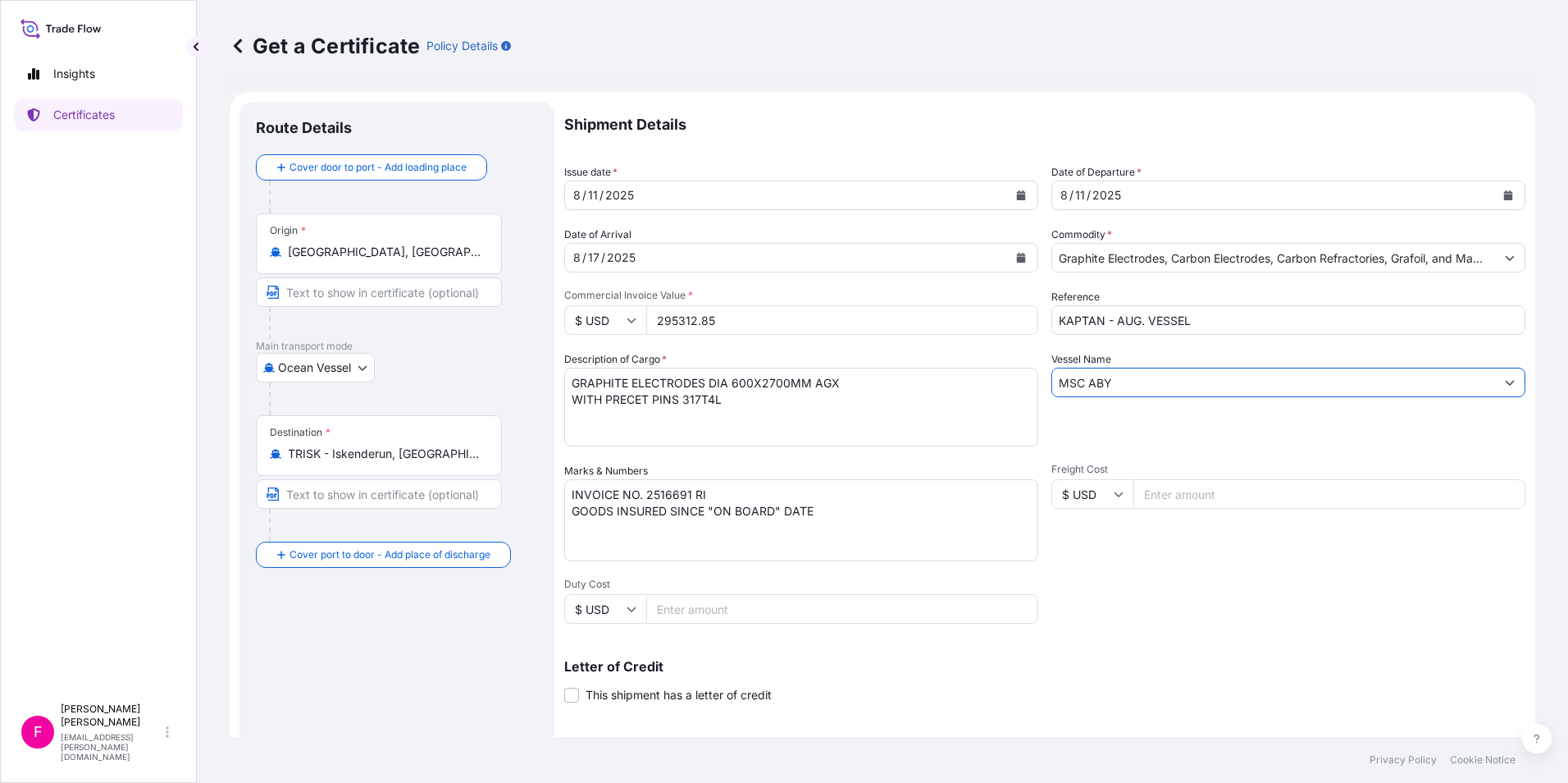
click at [1162, 376] on input "MSC ABY" at bounding box center [1273, 382] width 443 height 29
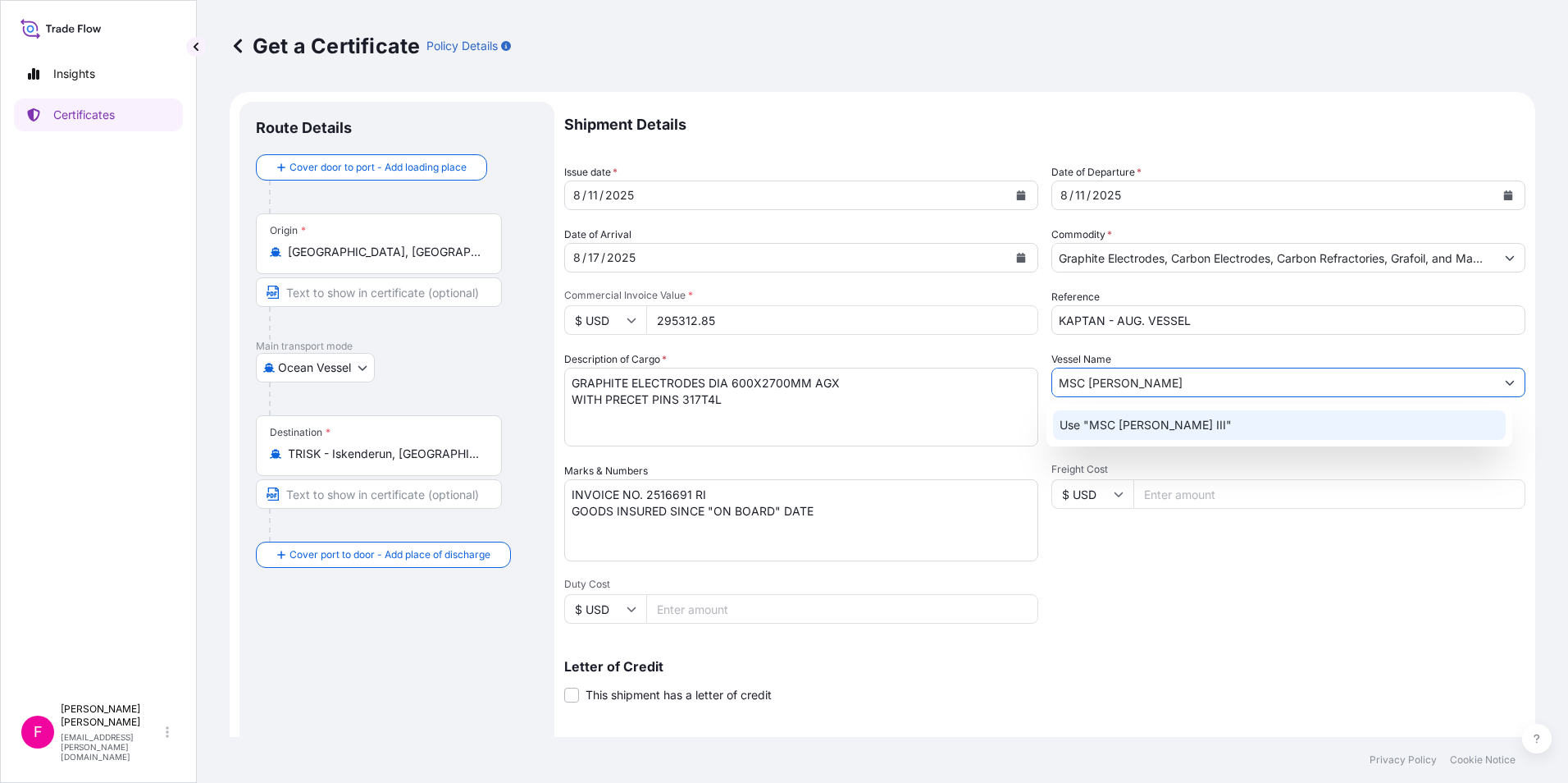
type input "MSC ERMINIA III"
click at [686, 493] on textarea "INVOICE NO. 2516691 RI" at bounding box center [801, 520] width 474 height 82
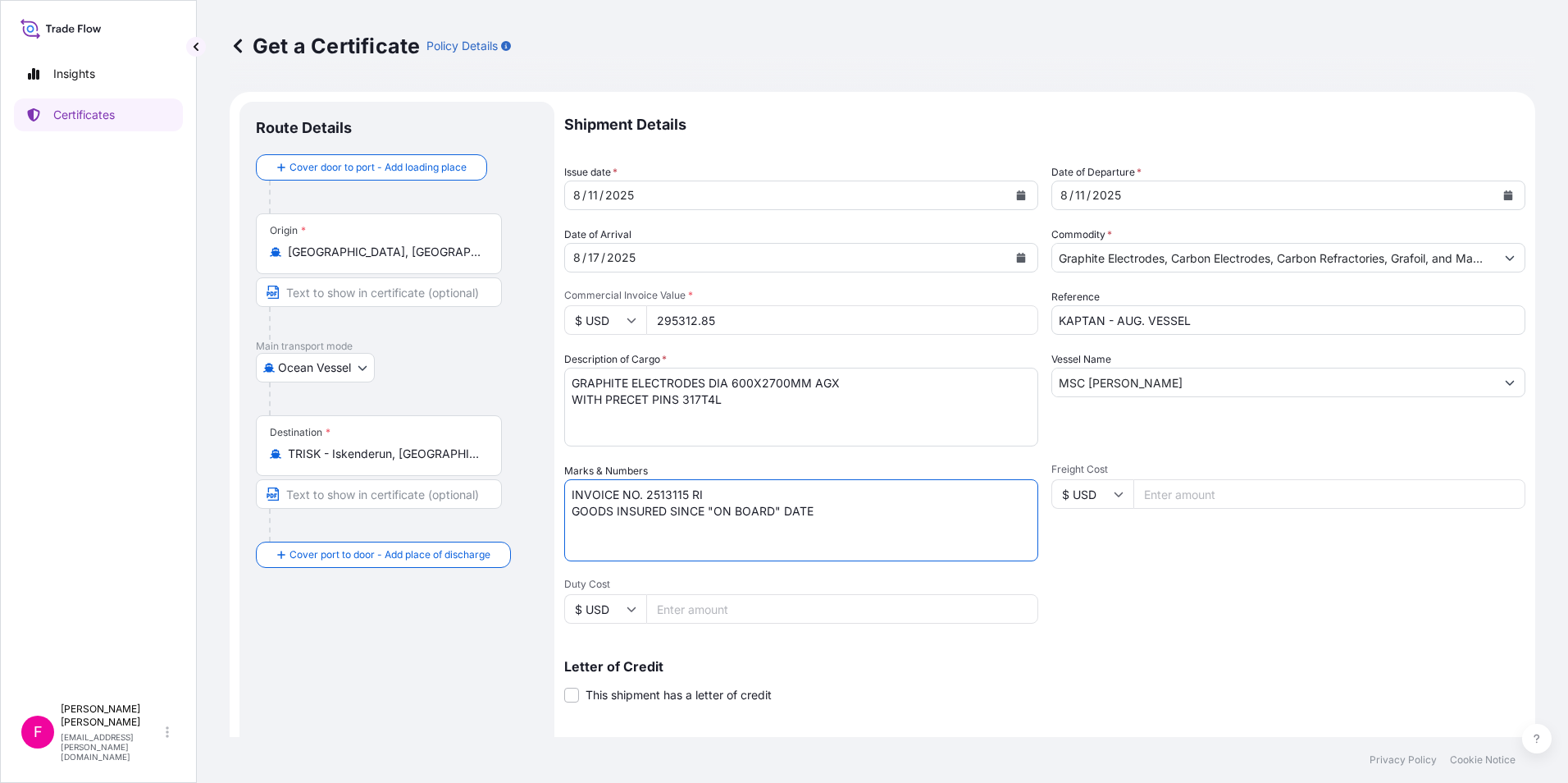
type textarea "INVOICE NO. 2513115 RI GOODS INSURED SINCE "ON BOARD" DATE"
click at [1147, 496] on input "Freight Cost" at bounding box center [1330, 494] width 392 height 29
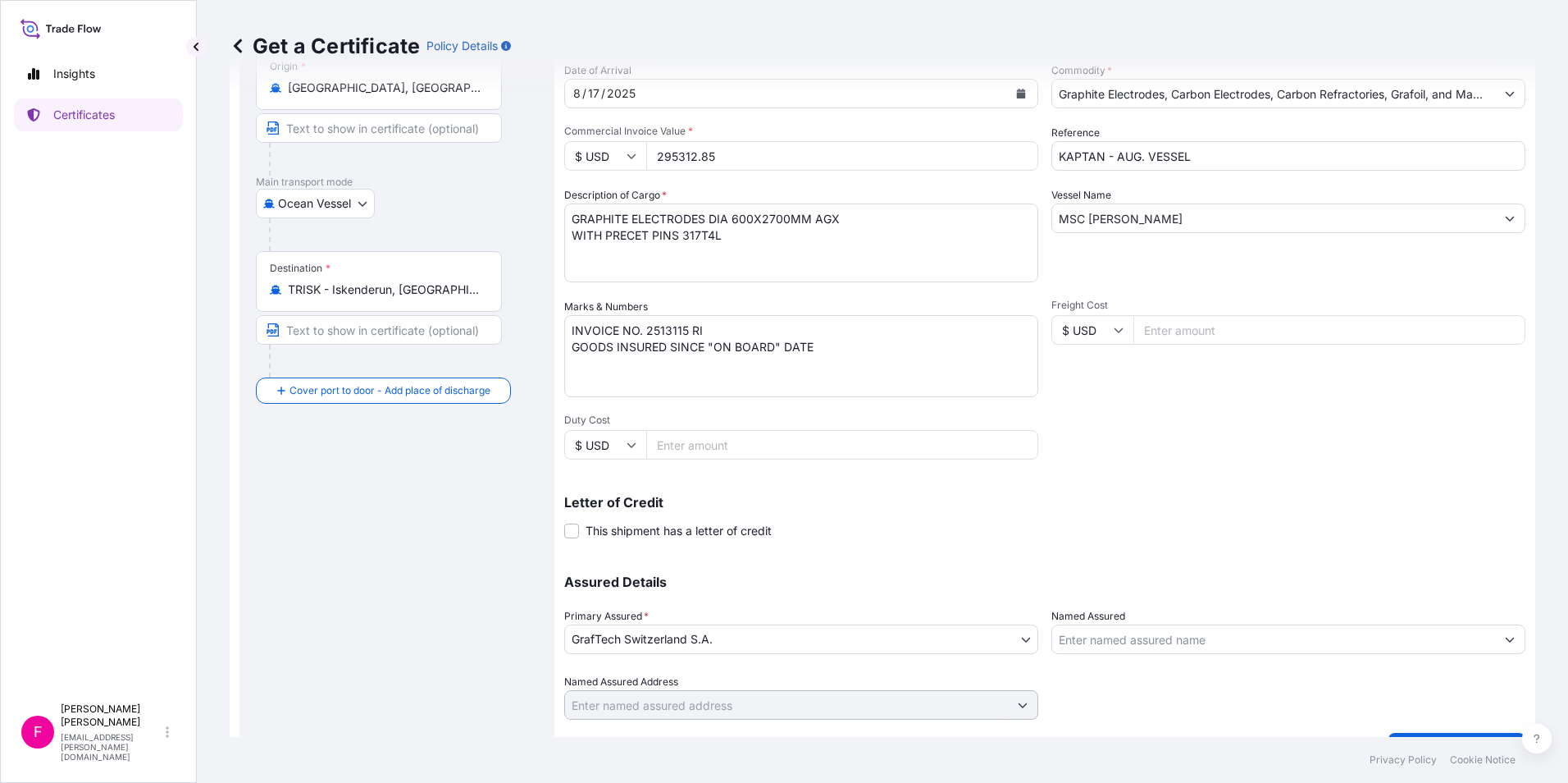
scroll to position [203, 0]
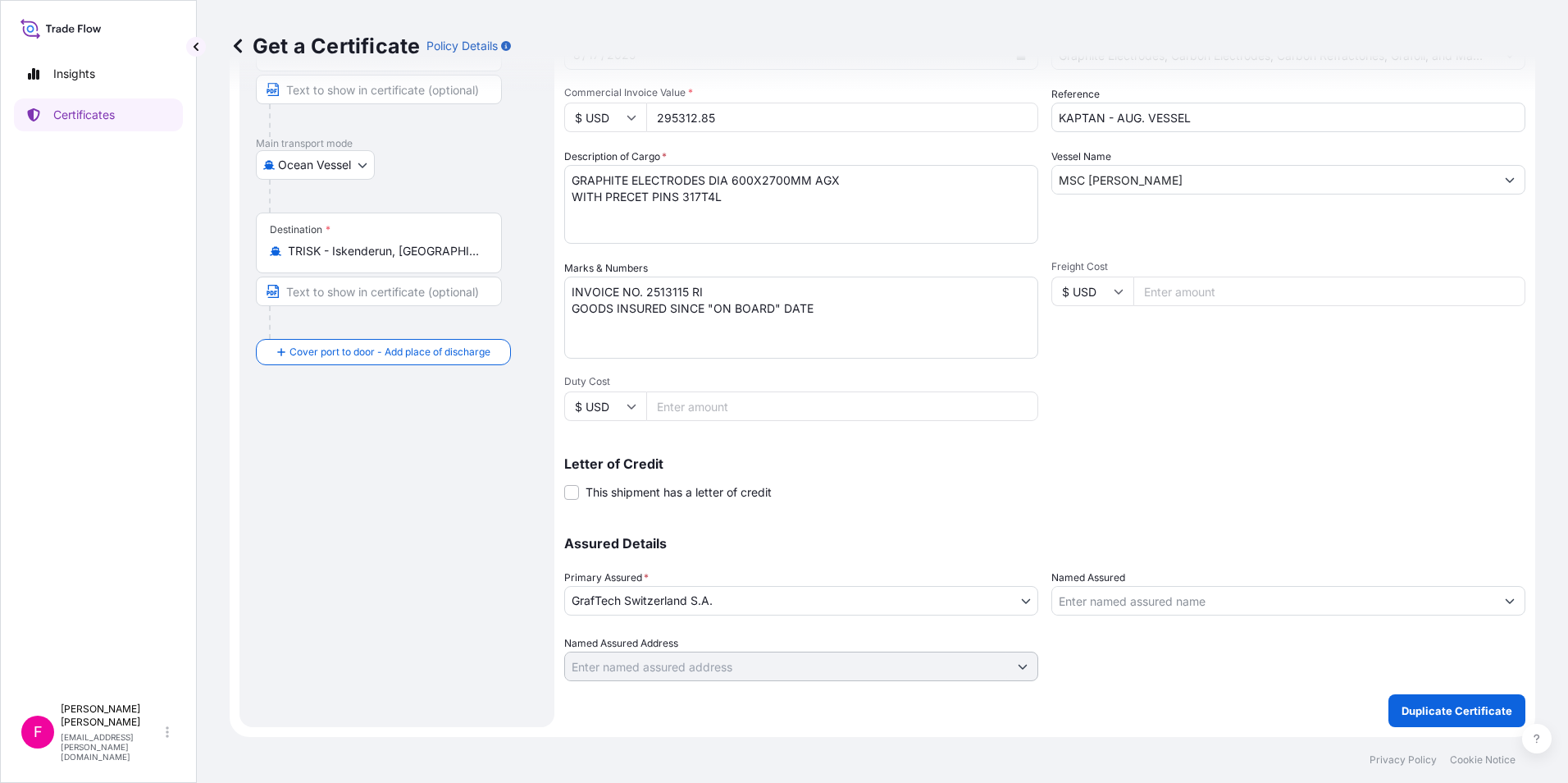
click at [1149, 597] on input "Named Assured" at bounding box center [1273, 601] width 443 height 29
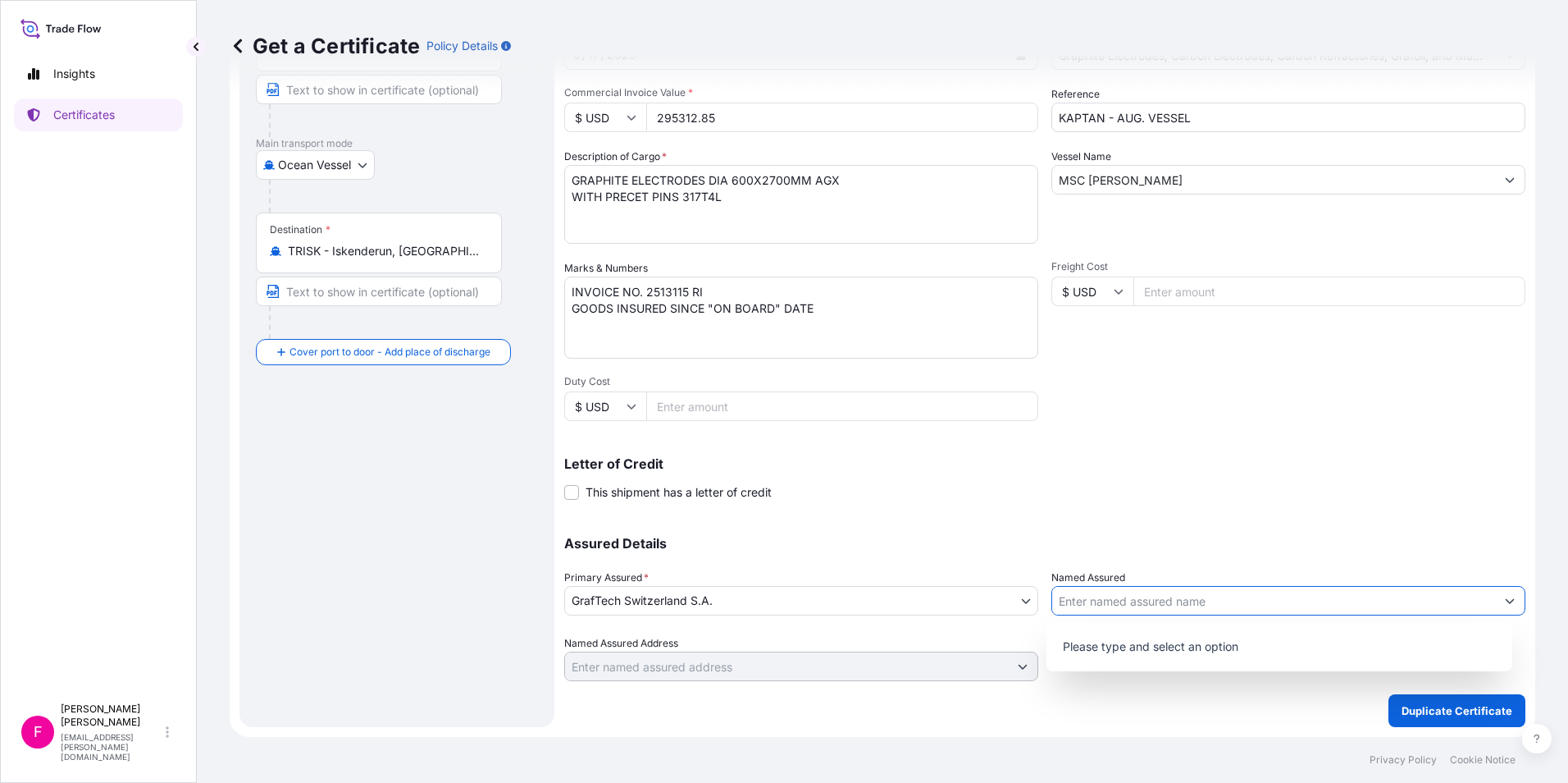
click at [1251, 598] on button "Show suggestions" at bounding box center [1510, 601] width 29 height 29
click at [1251, 599] on icon "Show suggestions" at bounding box center [1509, 600] width 9 height 9
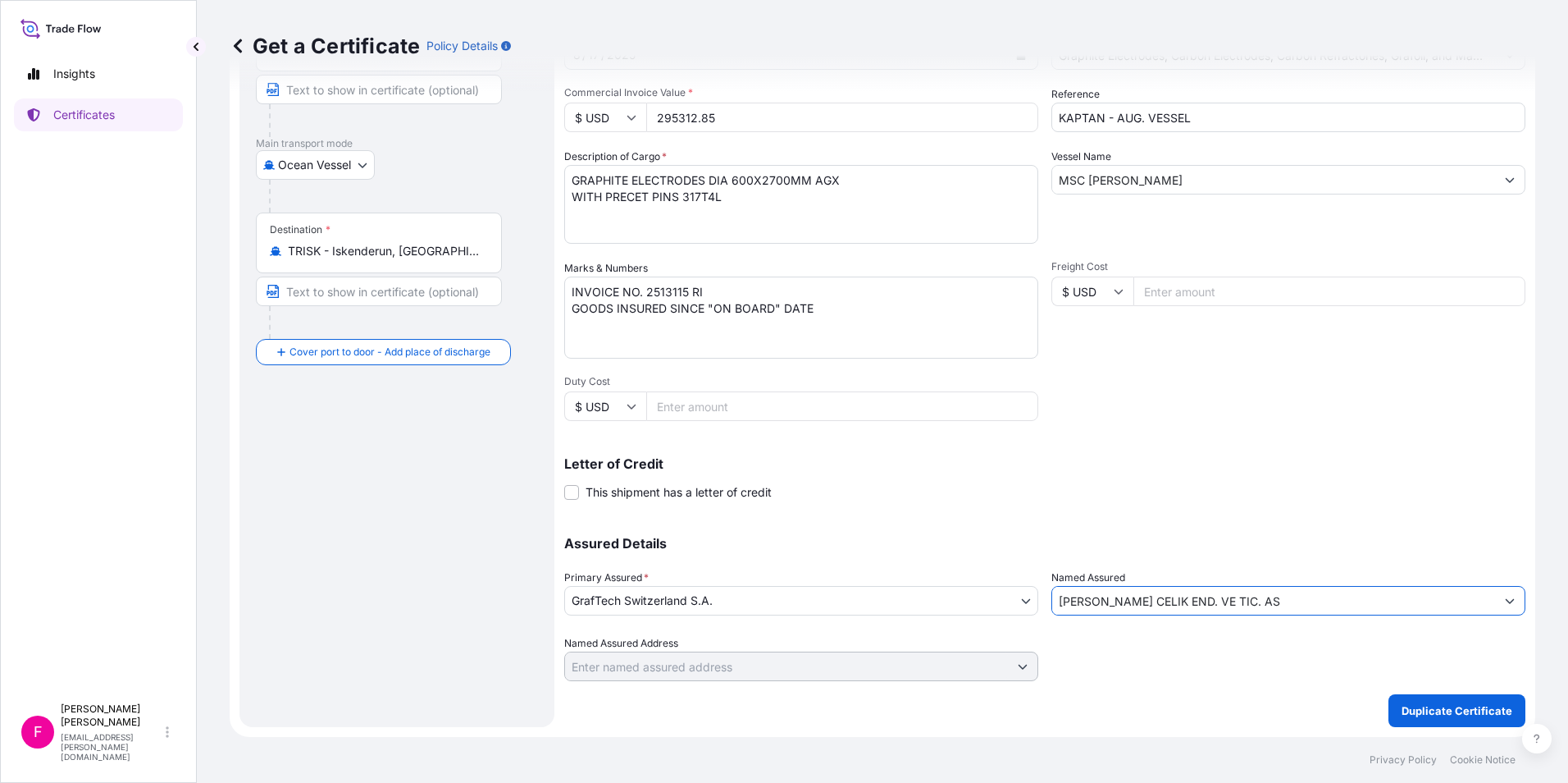
type input "KAPTAN DEMIR CELIK END. VE TIC. AS"
click at [771, 665] on input "Named Assured Address" at bounding box center [786, 666] width 443 height 29
type input "TEKIRDAG (ASYAPORT) - TURKEY"
click at [1214, 685] on div "Shipment Details Issue date * 8 / 11 / 2025 Date of Departure * 8 / 11 / 2025 D…" at bounding box center [1045, 313] width 961 height 828
click at [897, 671] on input "Named Assured Address" at bounding box center [786, 666] width 443 height 29
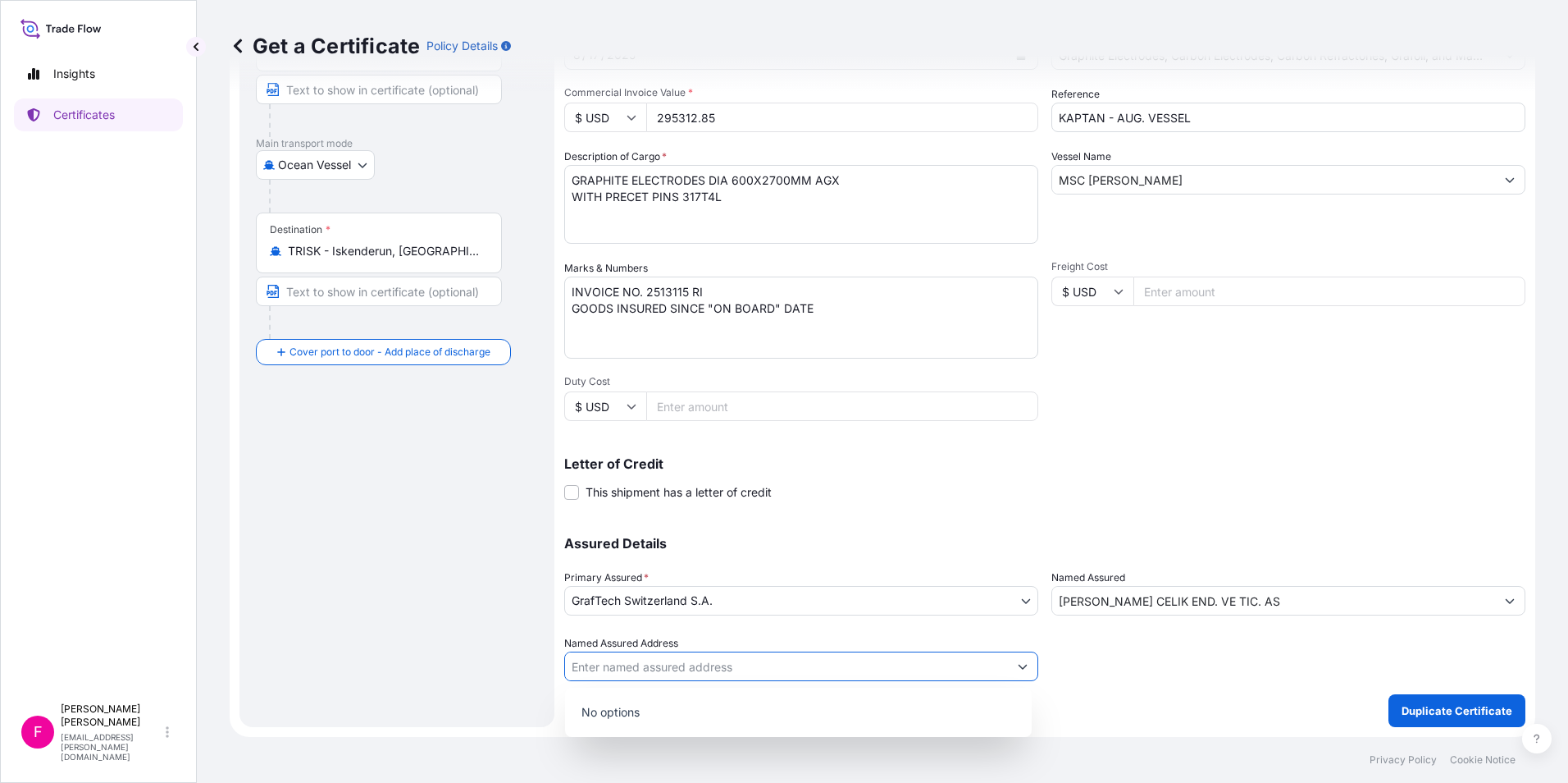
click at [1018, 662] on icon "Show suggestions" at bounding box center [1023, 666] width 9 height 9
click at [745, 702] on p "No options" at bounding box center [799, 712] width 454 height 36
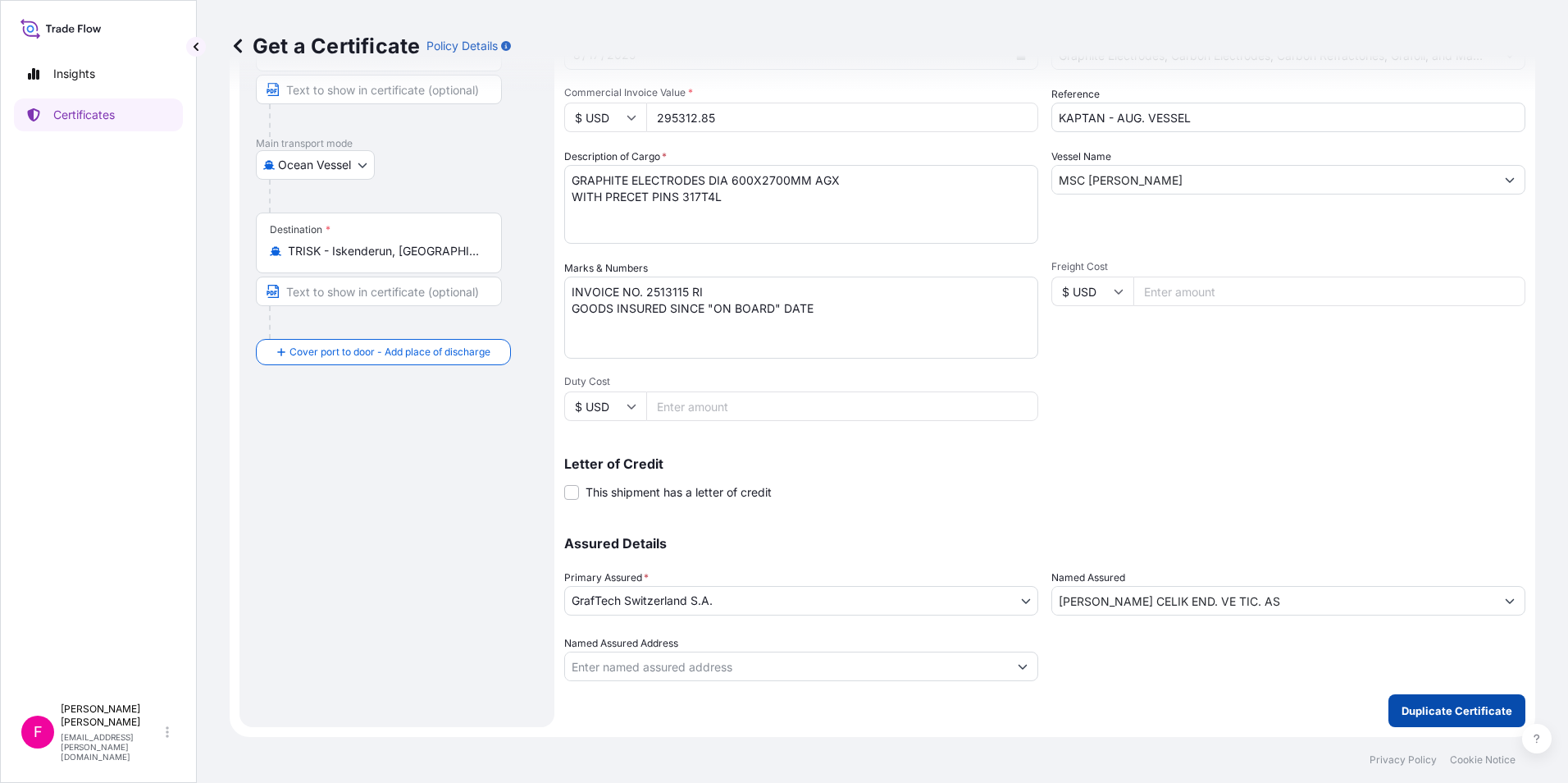
click at [1251, 704] on p "Duplicate Certificate" at bounding box center [1457, 710] width 110 height 16
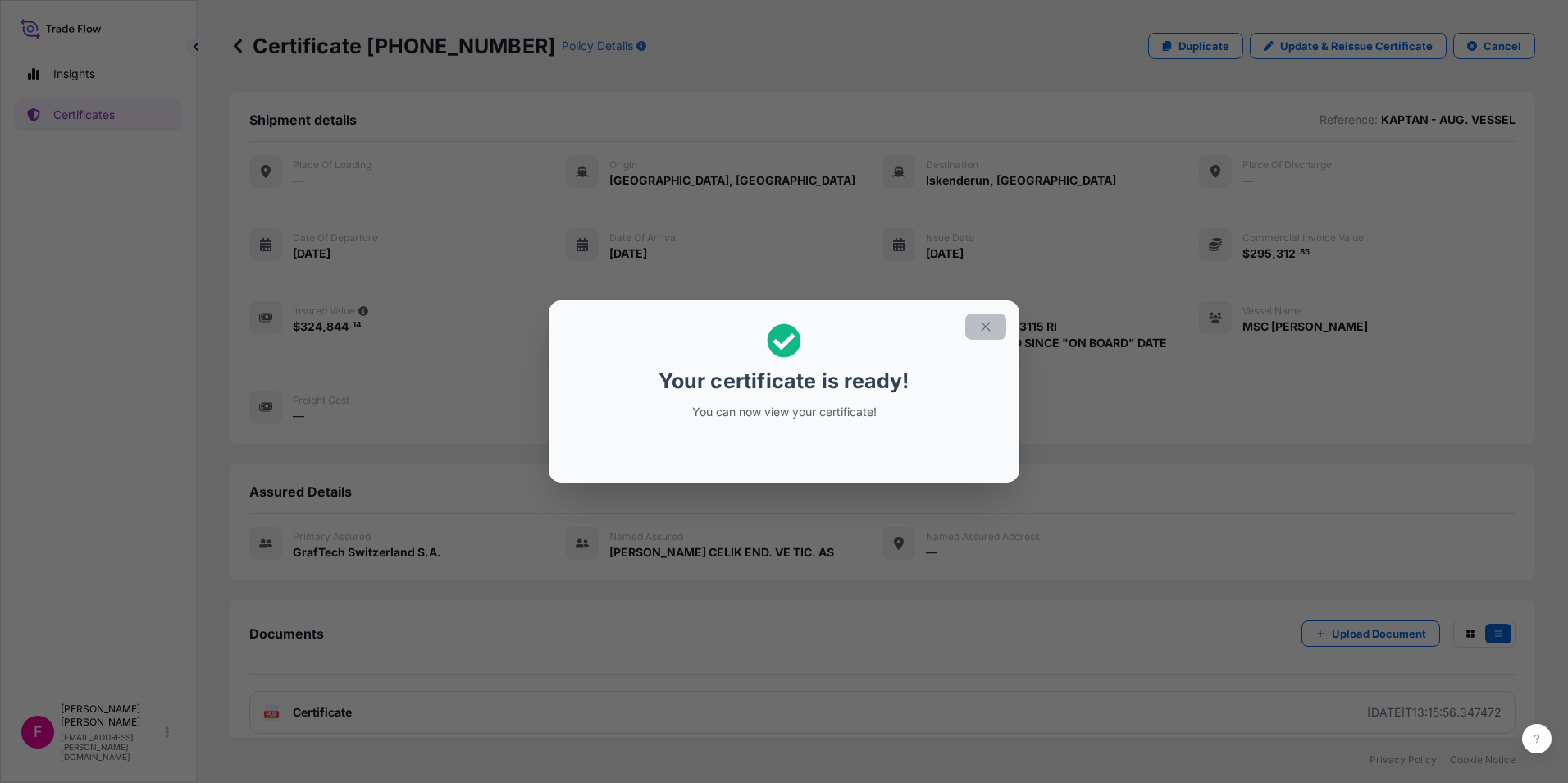
click at [986, 326] on icon "button" at bounding box center [986, 326] width 9 height 9
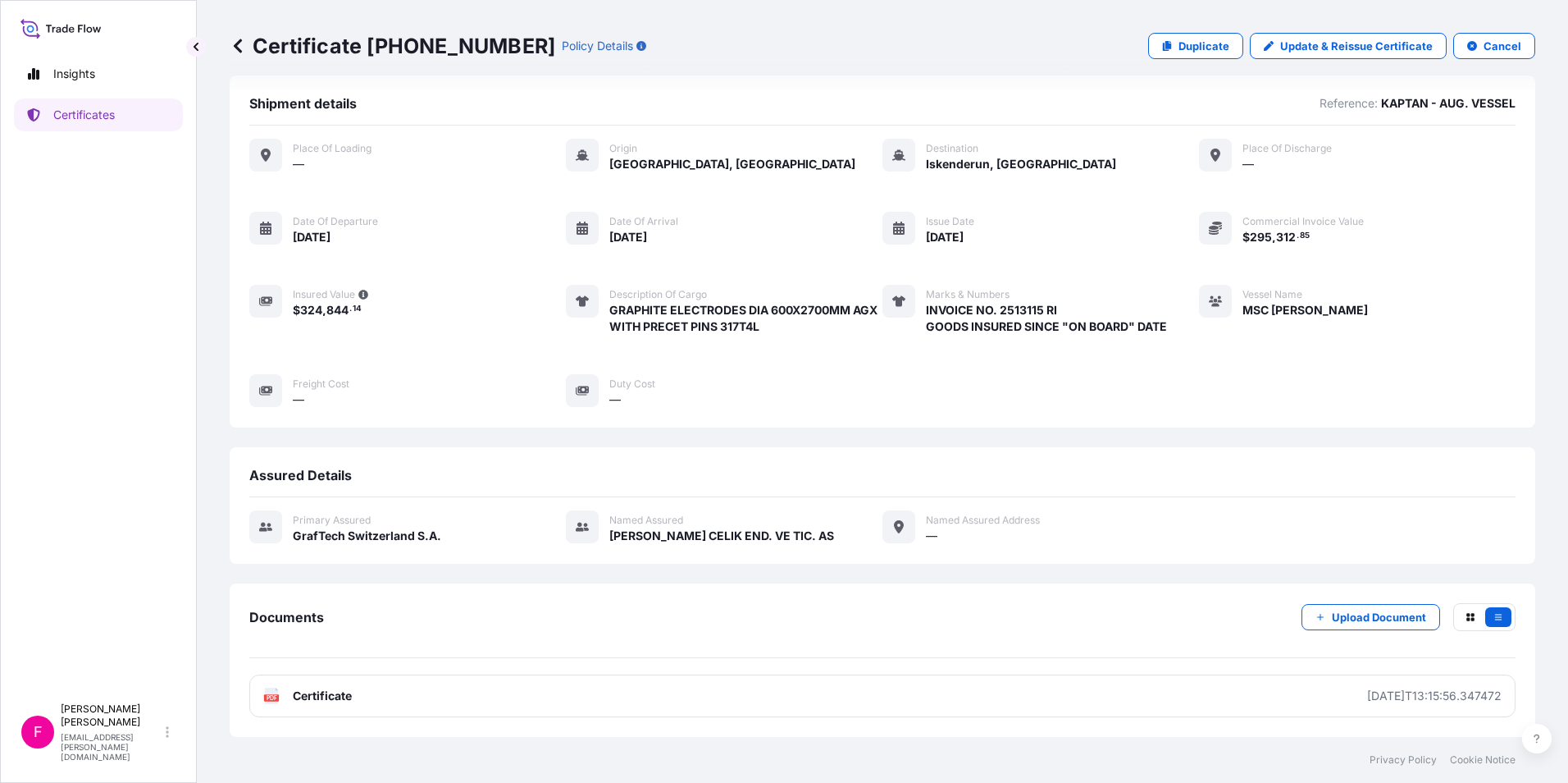
scroll to position [33, 0]
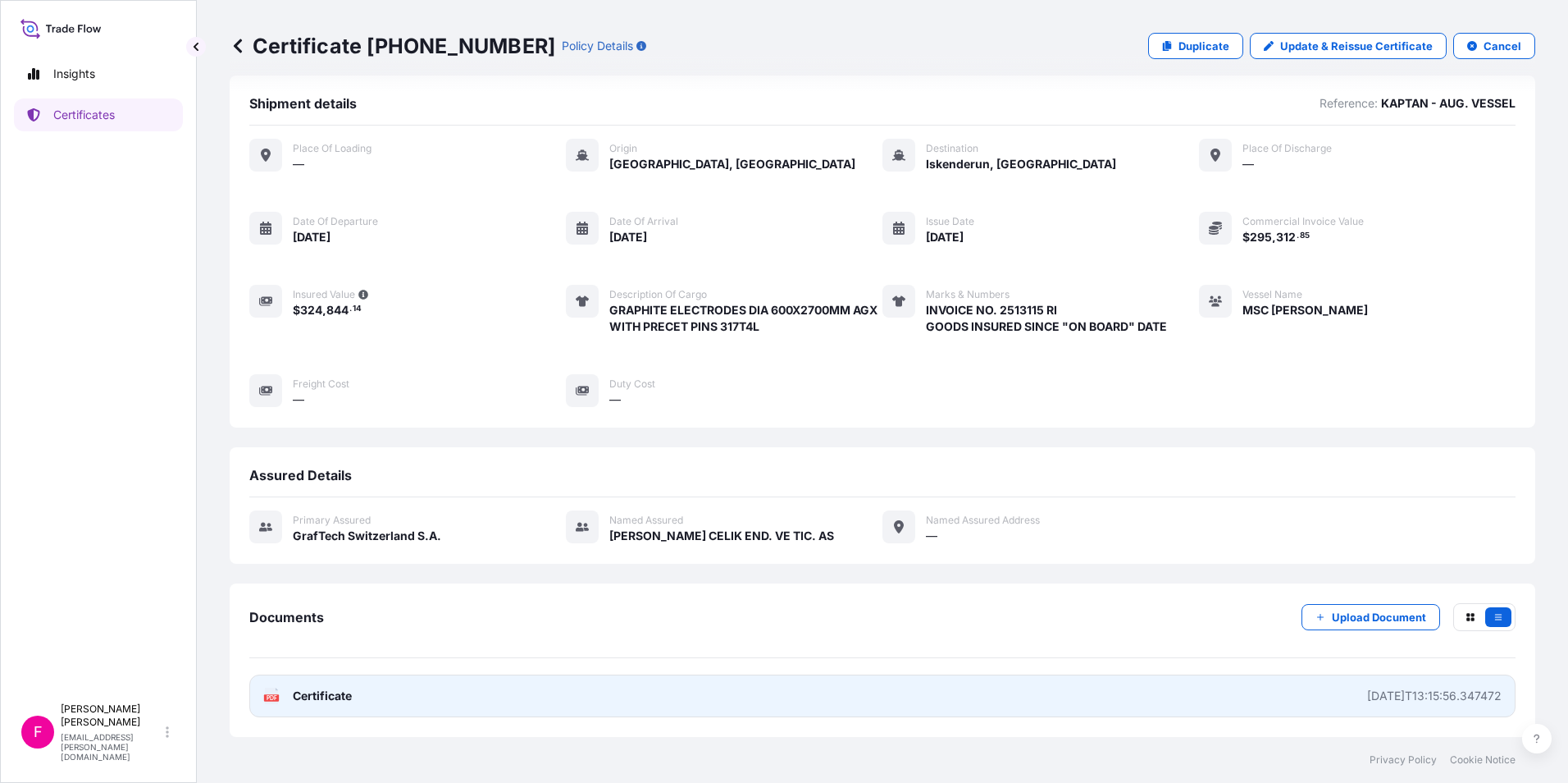
click at [315, 700] on span "Certificate" at bounding box center [322, 696] width 59 height 16
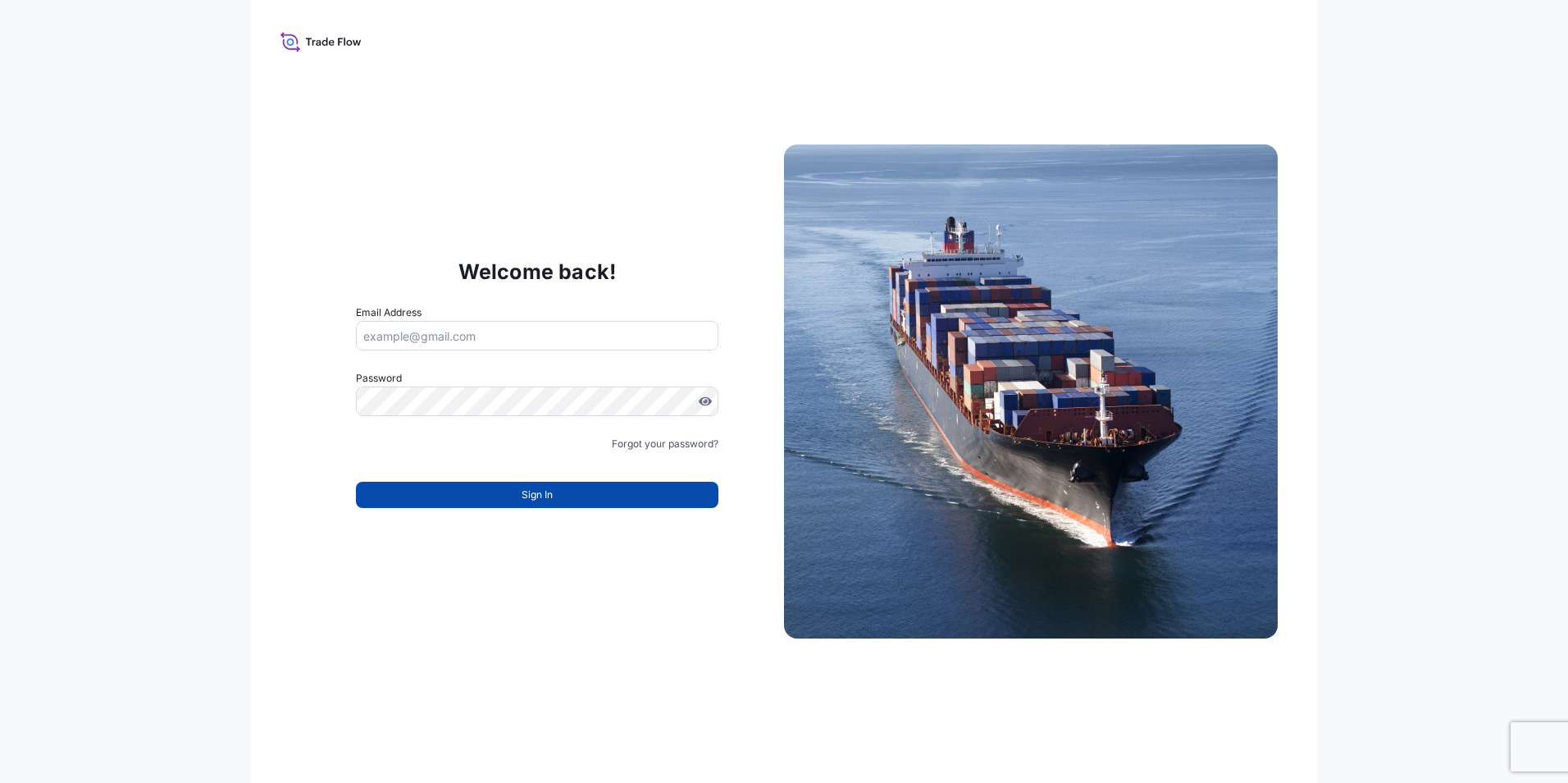
click at [522, 496] on span "Sign In" at bounding box center [538, 495] width 31 height 16
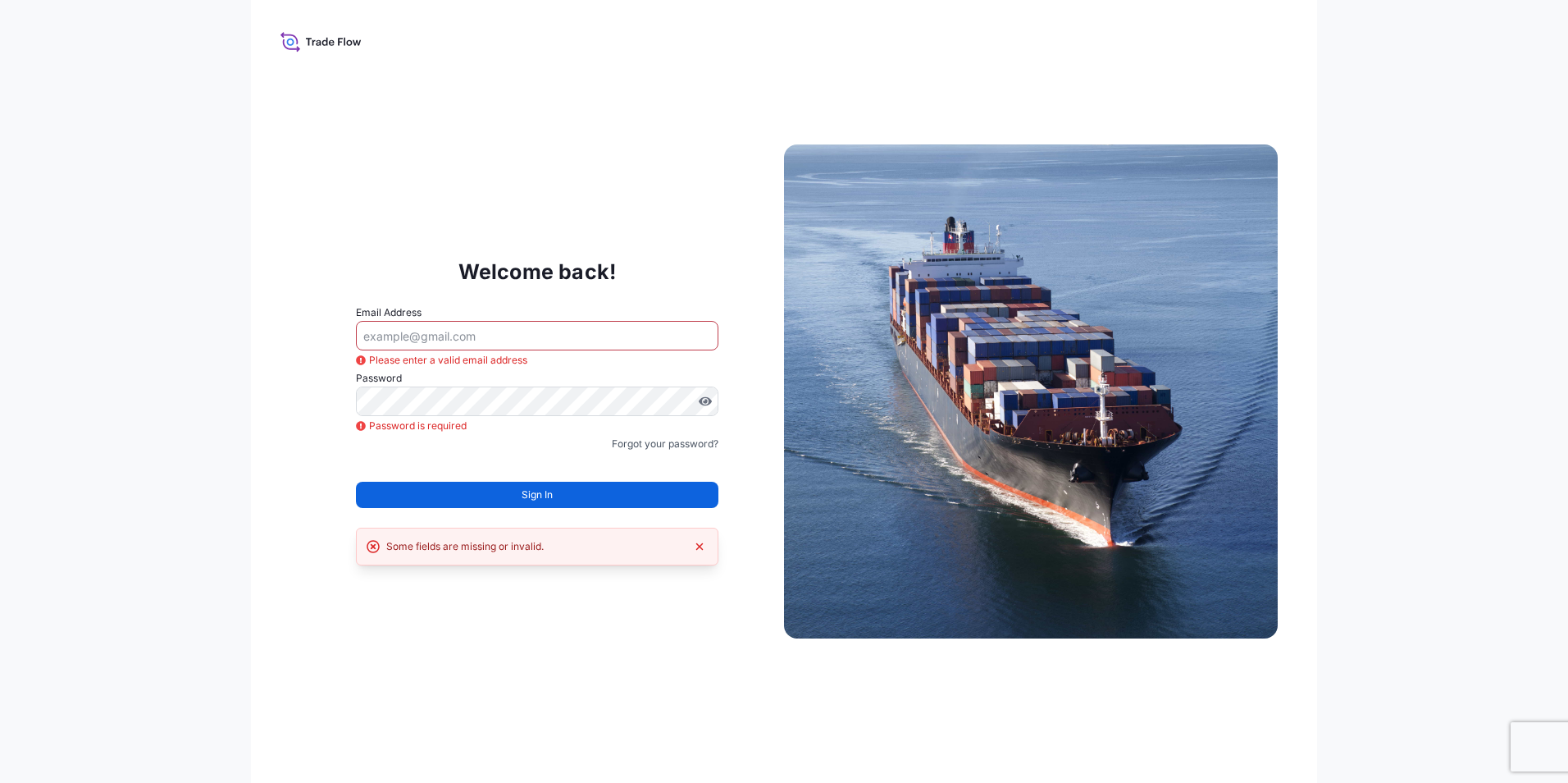
click at [323, 41] on icon at bounding box center [321, 41] width 81 height 24
click at [269, 41] on div "Welcome back! Email Address Please enter a valid email address Password Passwor…" at bounding box center [784, 391] width 1067 height 783
click at [306, 41] on icon at bounding box center [321, 41] width 81 height 24
